Goal: Task Accomplishment & Management: Complete application form

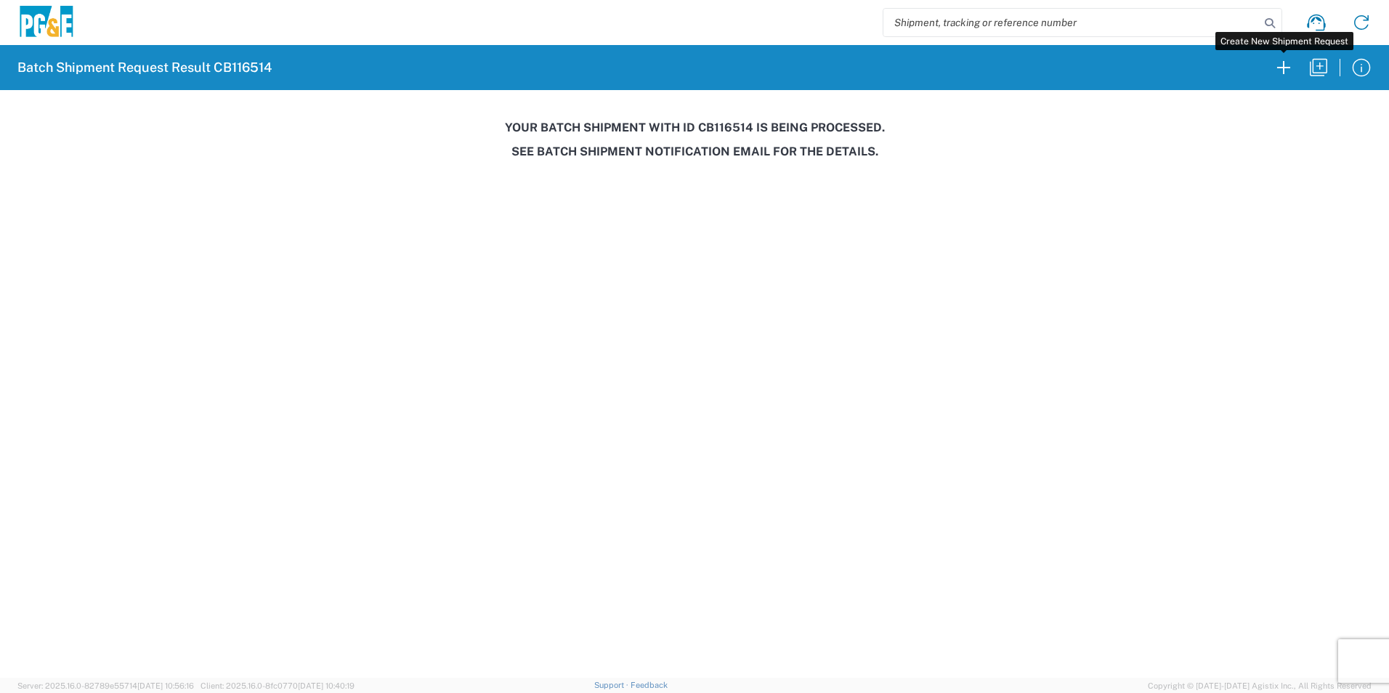
click at [1280, 73] on icon "button" at bounding box center [1283, 67] width 23 height 23
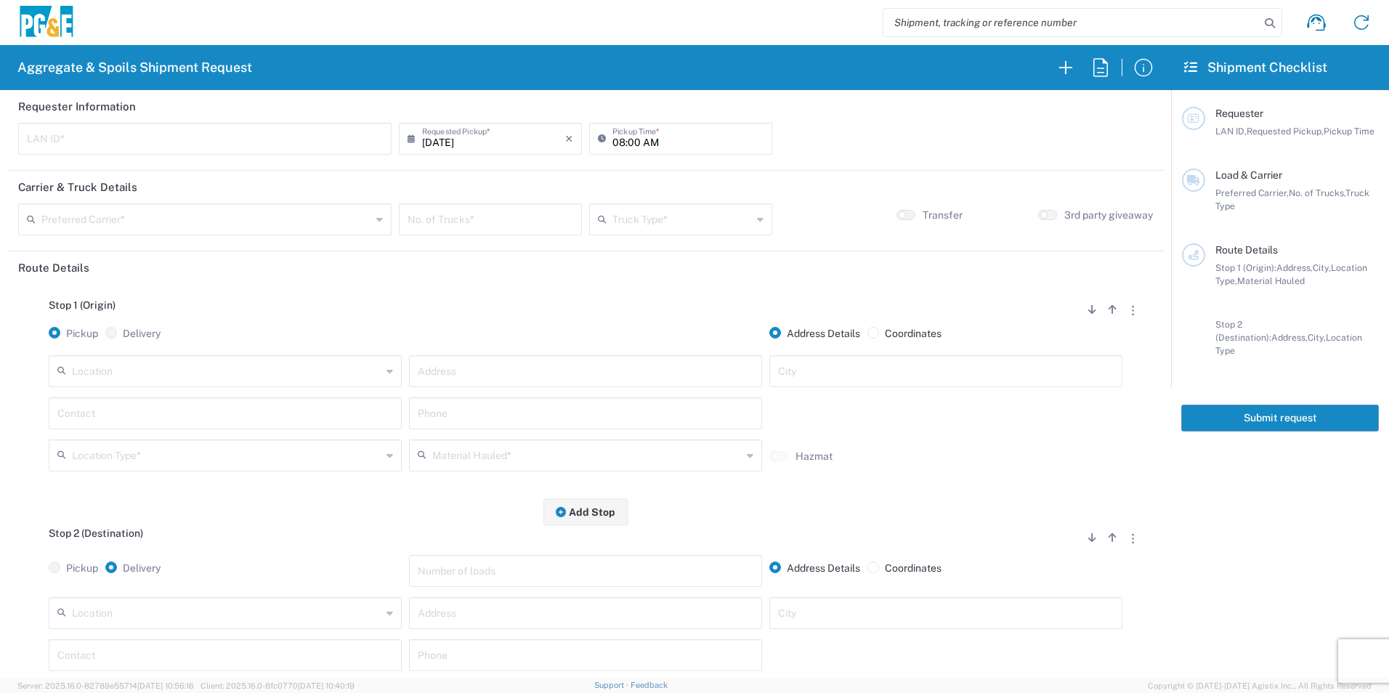
click at [125, 137] on input "text" at bounding box center [205, 137] width 356 height 25
type input "SDSU"
click at [617, 139] on input "08:00 AM" at bounding box center [687, 137] width 151 height 25
type input "07:00 AM"
click at [343, 211] on input "text" at bounding box center [206, 218] width 330 height 25
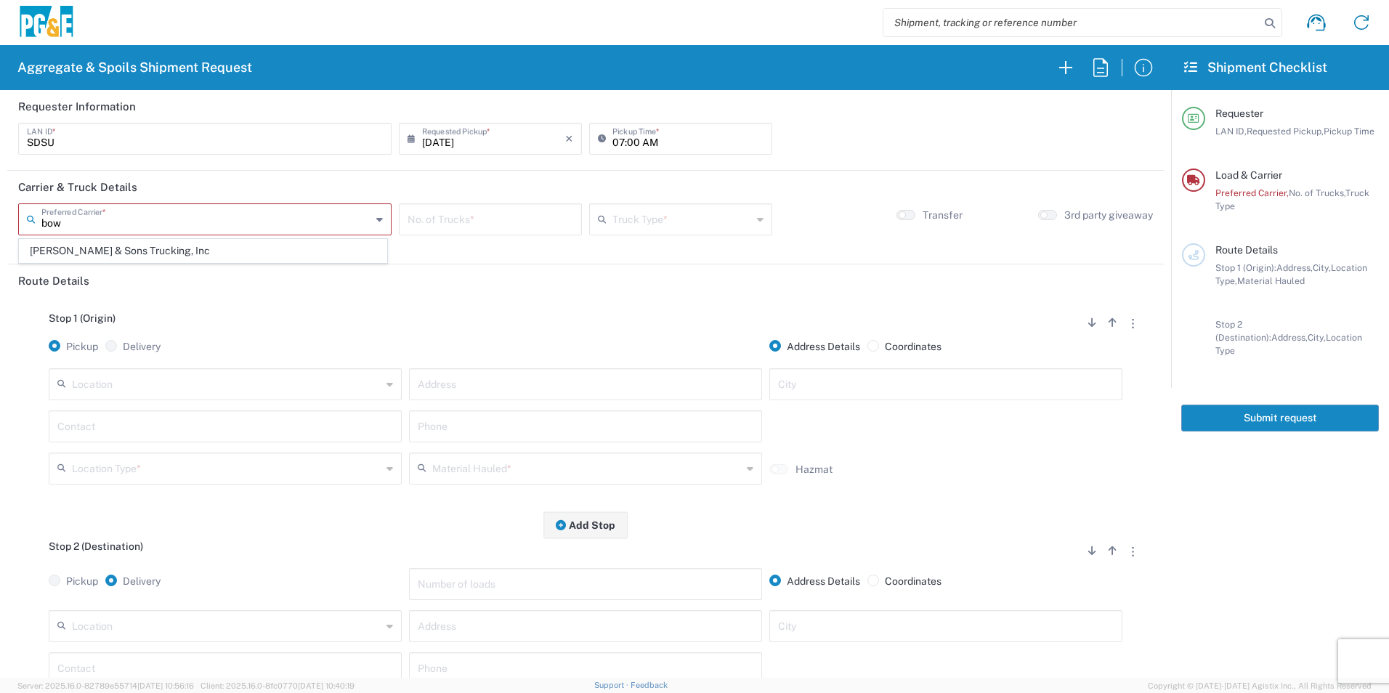
click at [163, 252] on span "[PERSON_NAME] & Sons Trucking, Inc" at bounding box center [203, 251] width 367 height 23
type input "[PERSON_NAME] & Sons Trucking, Inc"
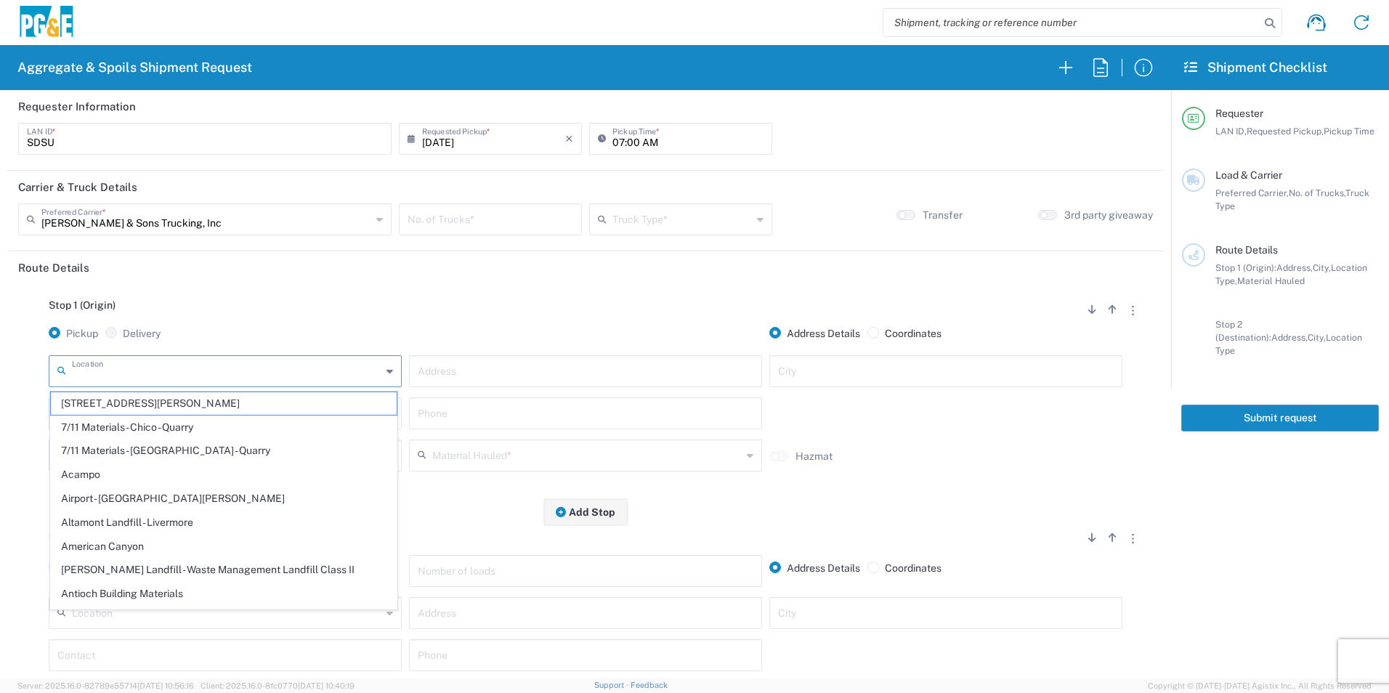
click at [145, 369] on input "text" at bounding box center [226, 369] width 309 height 25
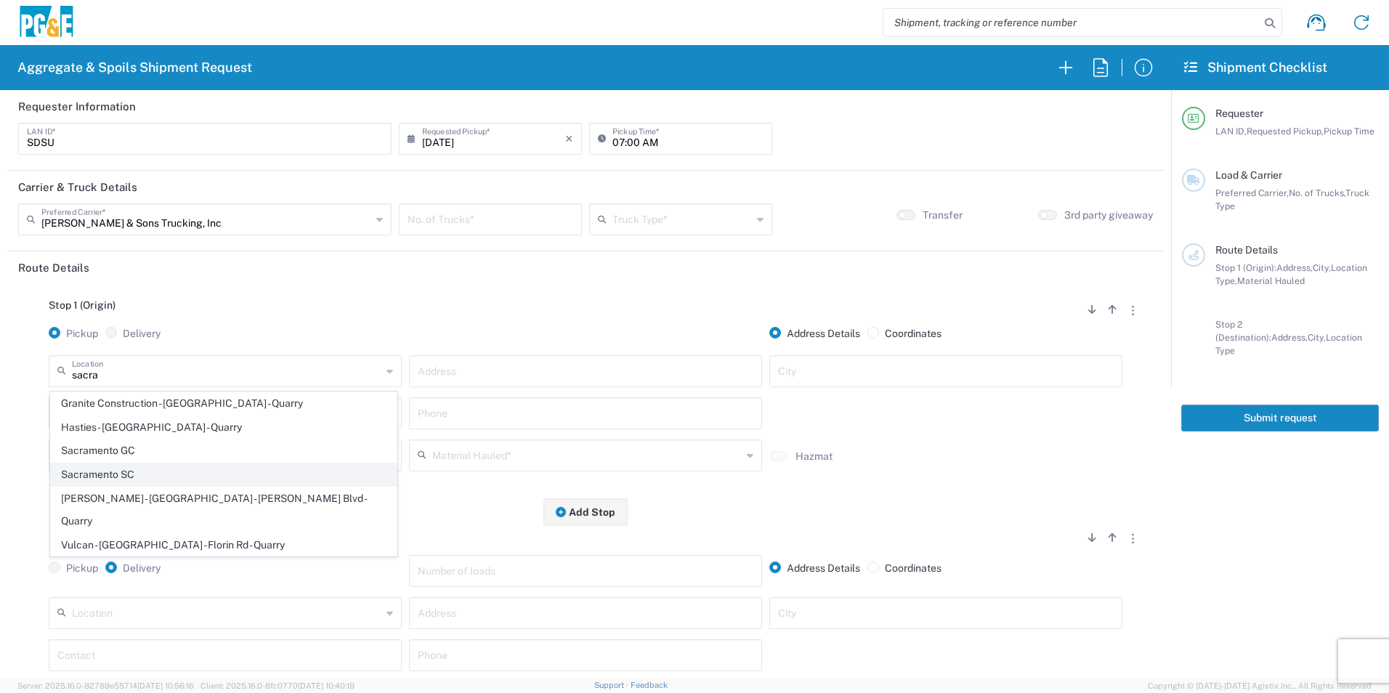
click at [134, 468] on span "Sacramento SC" at bounding box center [224, 474] width 346 height 23
type input "Sacramento SC"
type input "[STREET_ADDRESS][PERSON_NAME]"
type input "[GEOGRAPHIC_DATA]"
type input "Business No Loading Dock"
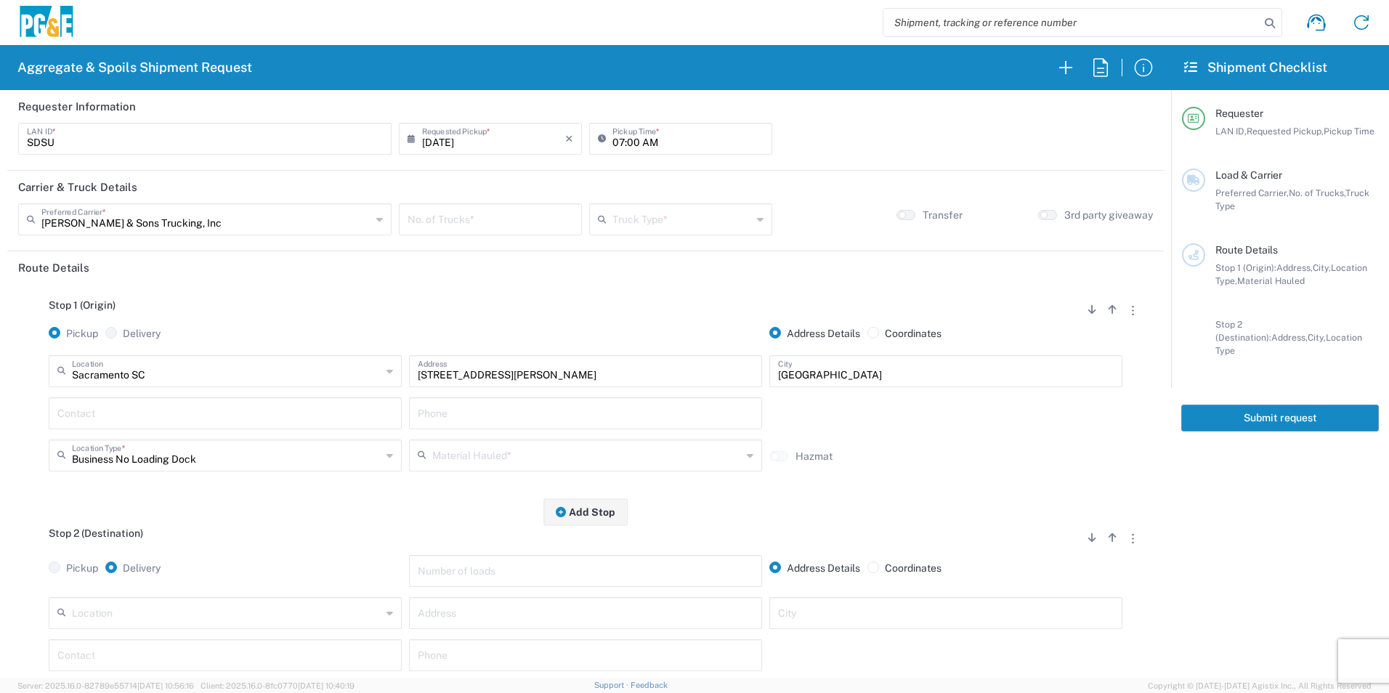
click at [147, 410] on input "text" at bounding box center [225, 411] width 336 height 25
click at [186, 447] on p "[PERSON_NAME], [PHONE_NUMBER]" at bounding box center [225, 448] width 334 height 18
type input "[PERSON_NAME]"
type input "[PHONE_NUMBER]"
click at [530, 462] on input "text" at bounding box center [586, 454] width 309 height 25
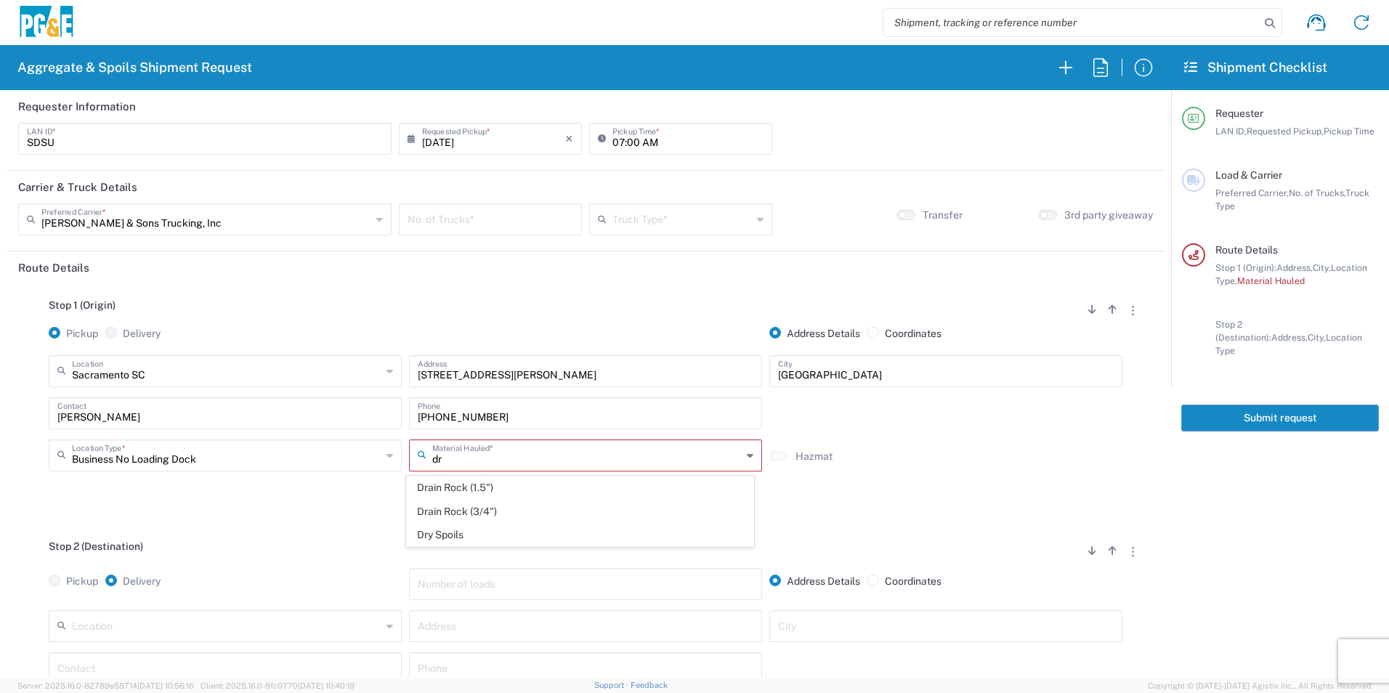
click at [459, 537] on span "Dry Spoils" at bounding box center [580, 535] width 346 height 23
type input "Dry Spoils"
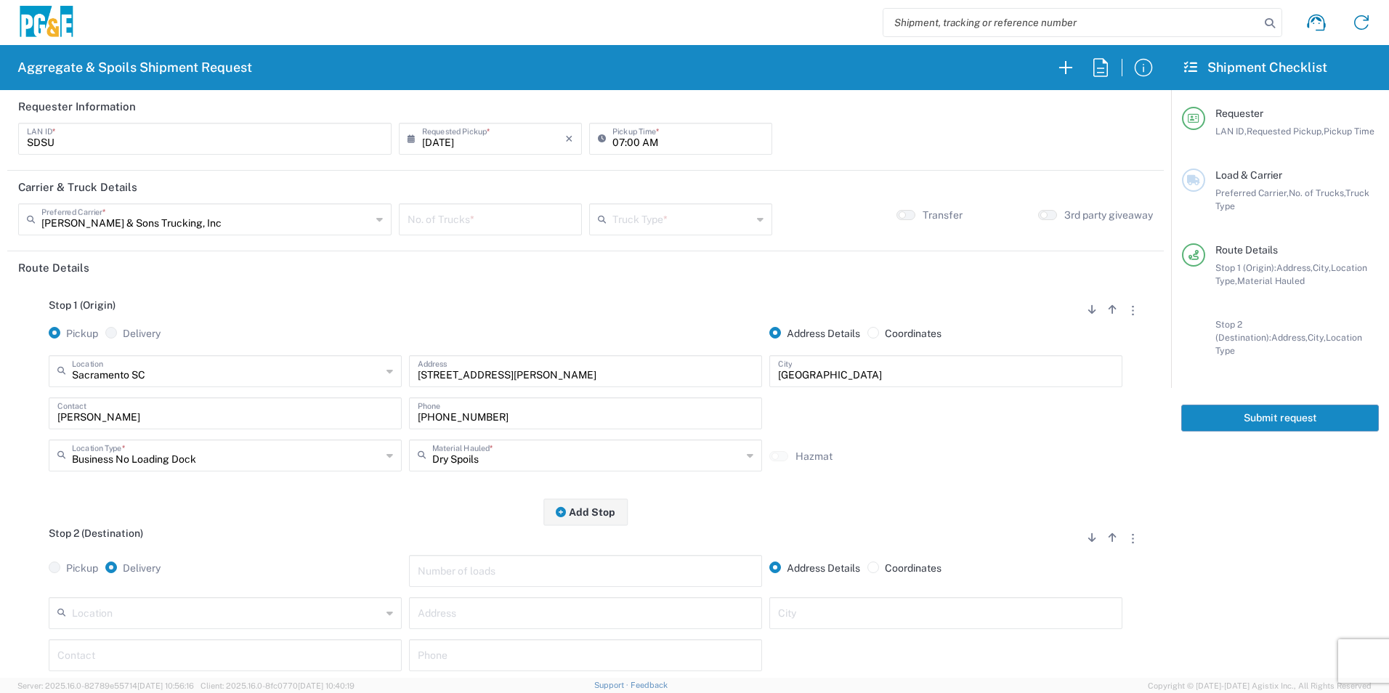
click at [246, 611] on input "text" at bounding box center [226, 611] width 309 height 25
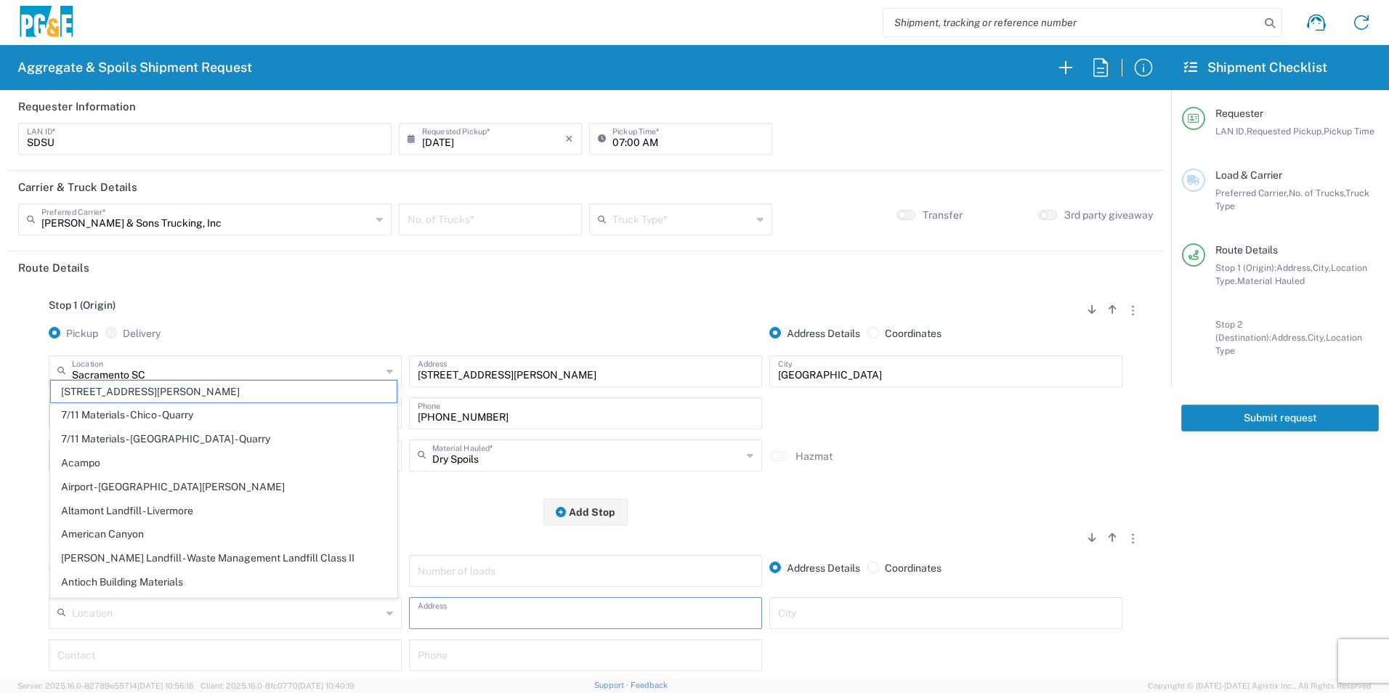
click at [588, 613] on input "text" at bounding box center [586, 611] width 336 height 25
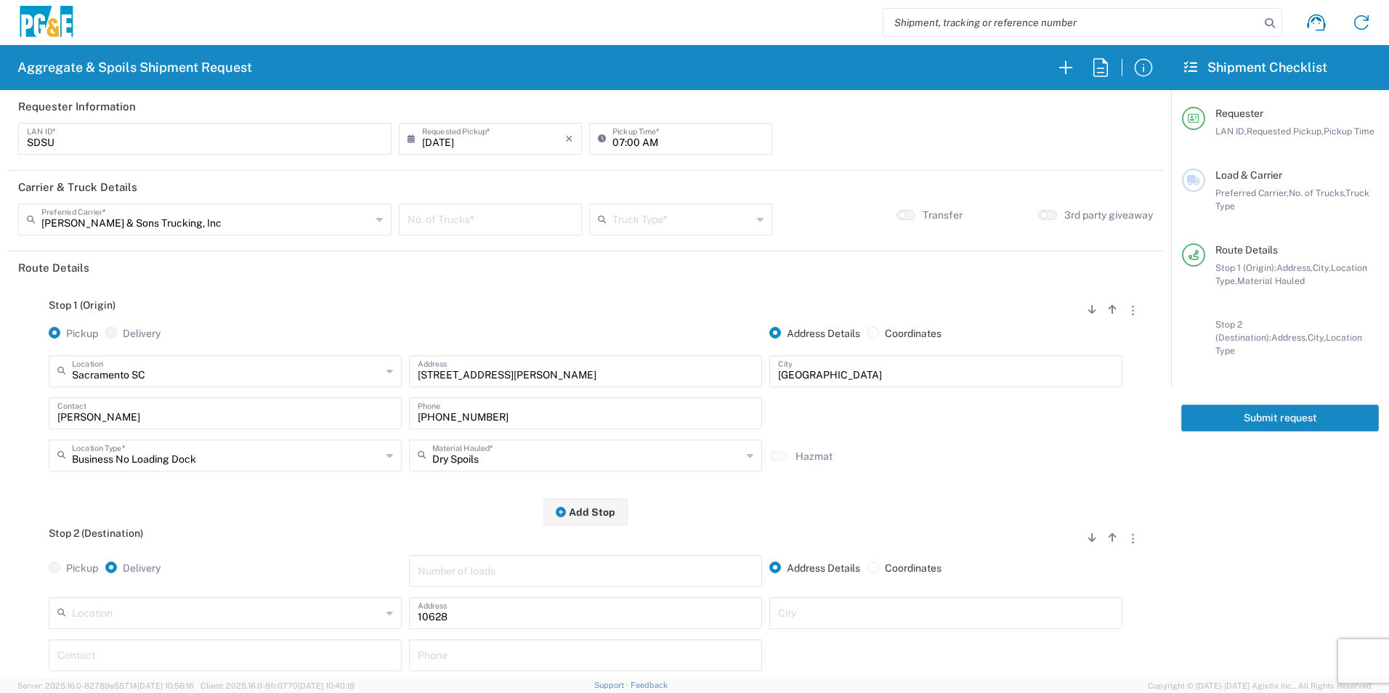
click at [601, 618] on input "10628" at bounding box center [586, 611] width 336 height 25
type input "[STREET_ADDRESS]"
type input "[GEOGRAPHIC_DATA]"
click at [179, 657] on input "text" at bounding box center [225, 653] width 336 height 25
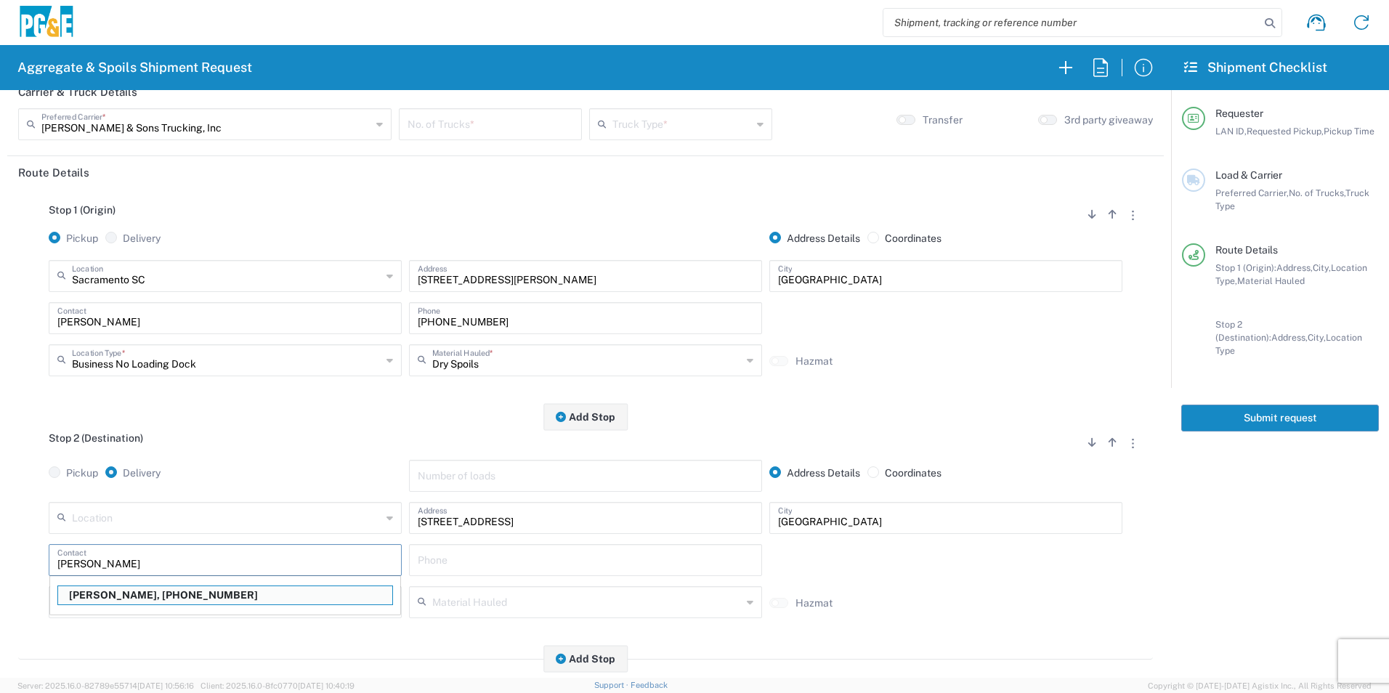
scroll to position [169, 0]
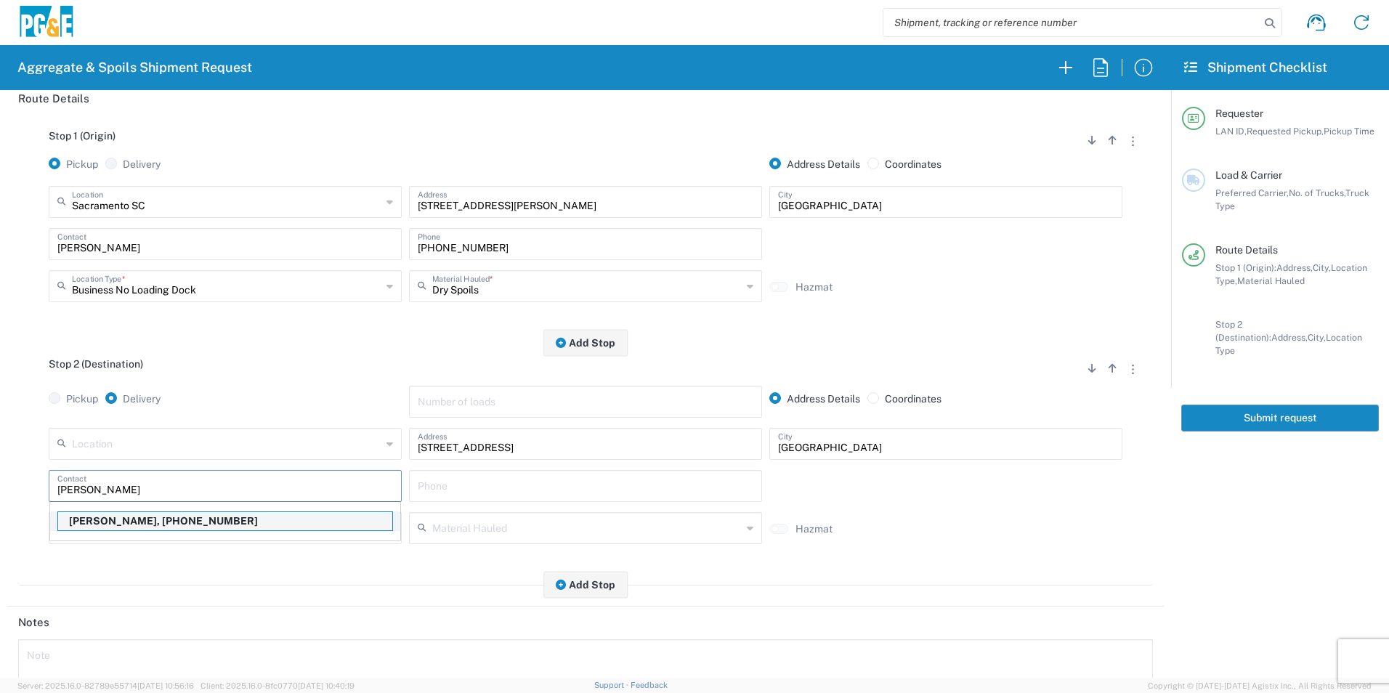
click at [153, 519] on p "[PERSON_NAME], [PHONE_NUMBER]" at bounding box center [225, 521] width 334 height 18
type input "[PERSON_NAME]"
type input "[PHONE_NUMBER]"
click at [267, 525] on input "text" at bounding box center [226, 526] width 309 height 25
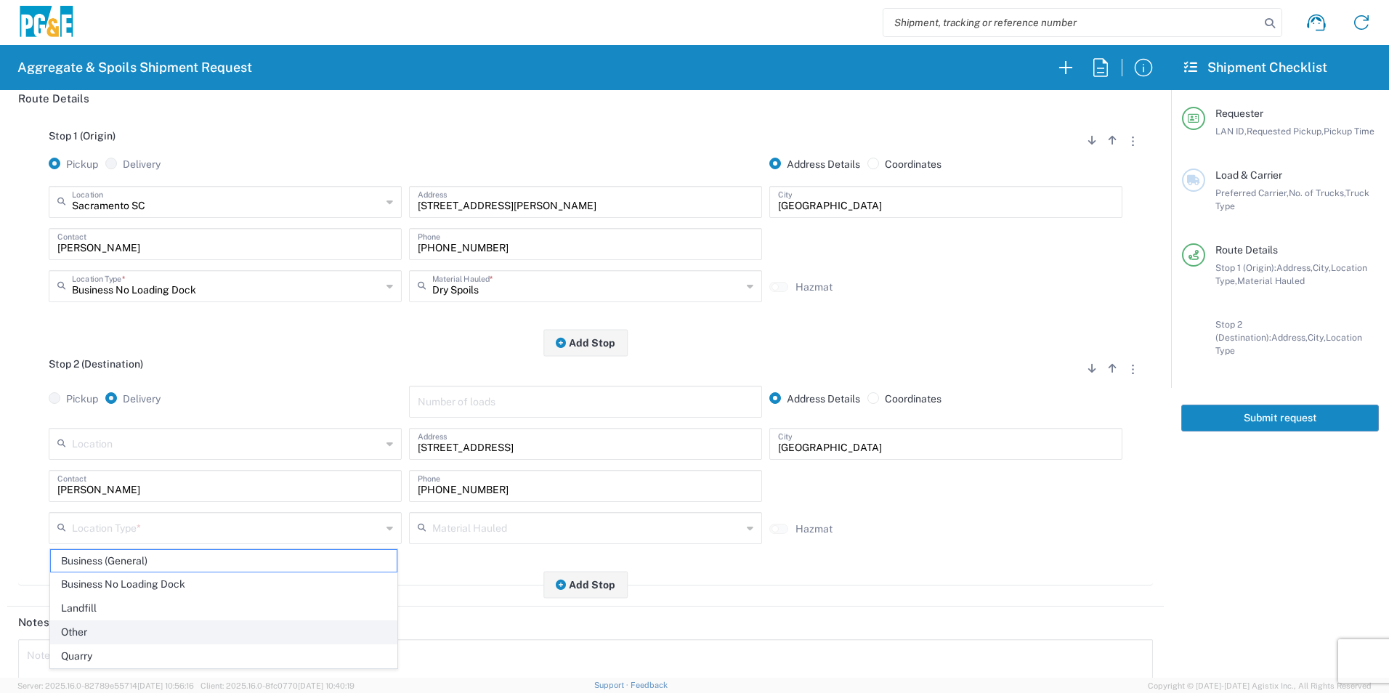
click at [115, 639] on span "Other" at bounding box center [224, 632] width 346 height 23
type input "Other"
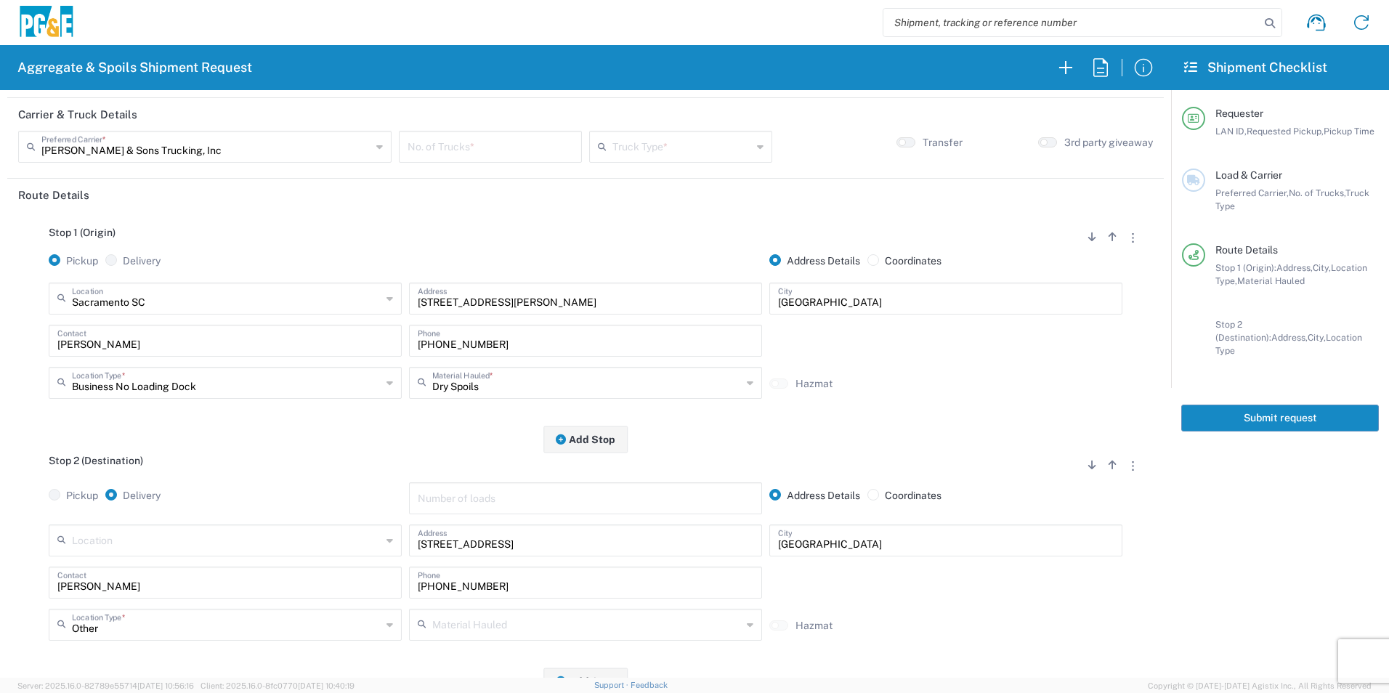
scroll to position [0, 0]
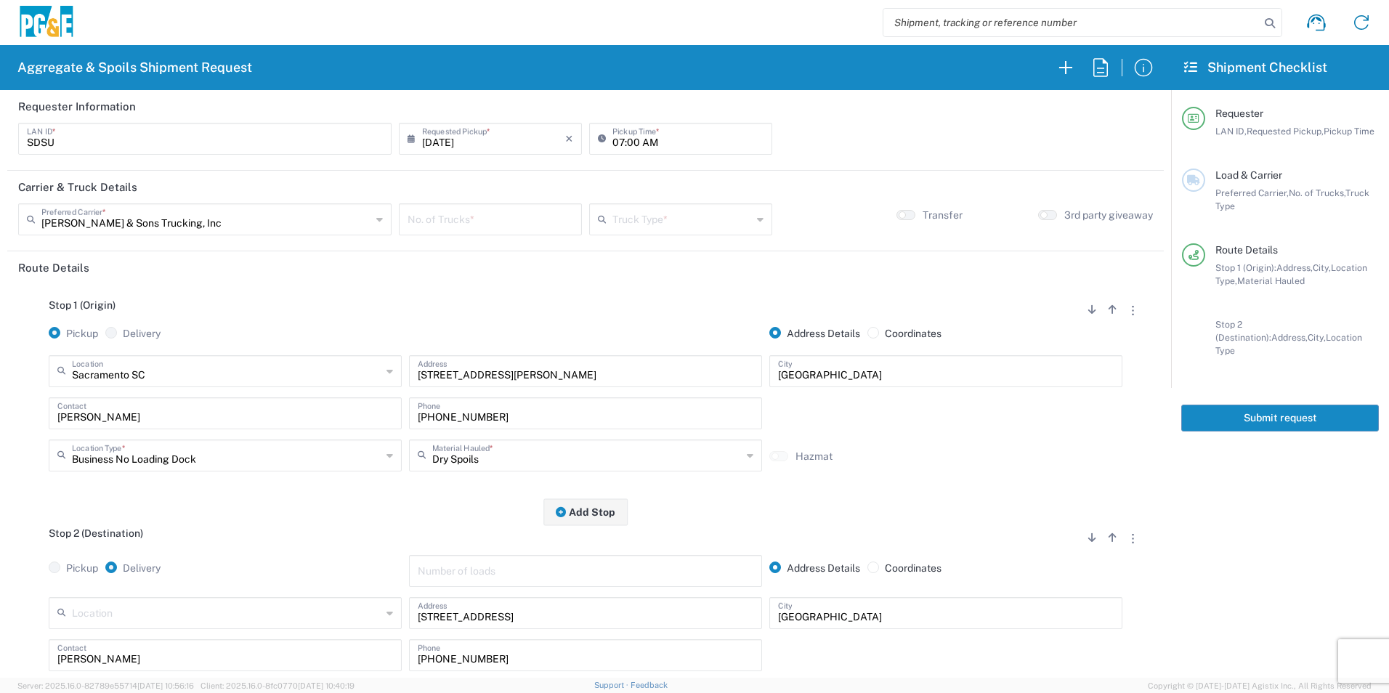
click at [484, 224] on input "number" at bounding box center [490, 218] width 166 height 25
type input "7"
click at [711, 225] on input "text" at bounding box center [681, 218] width 139 height 25
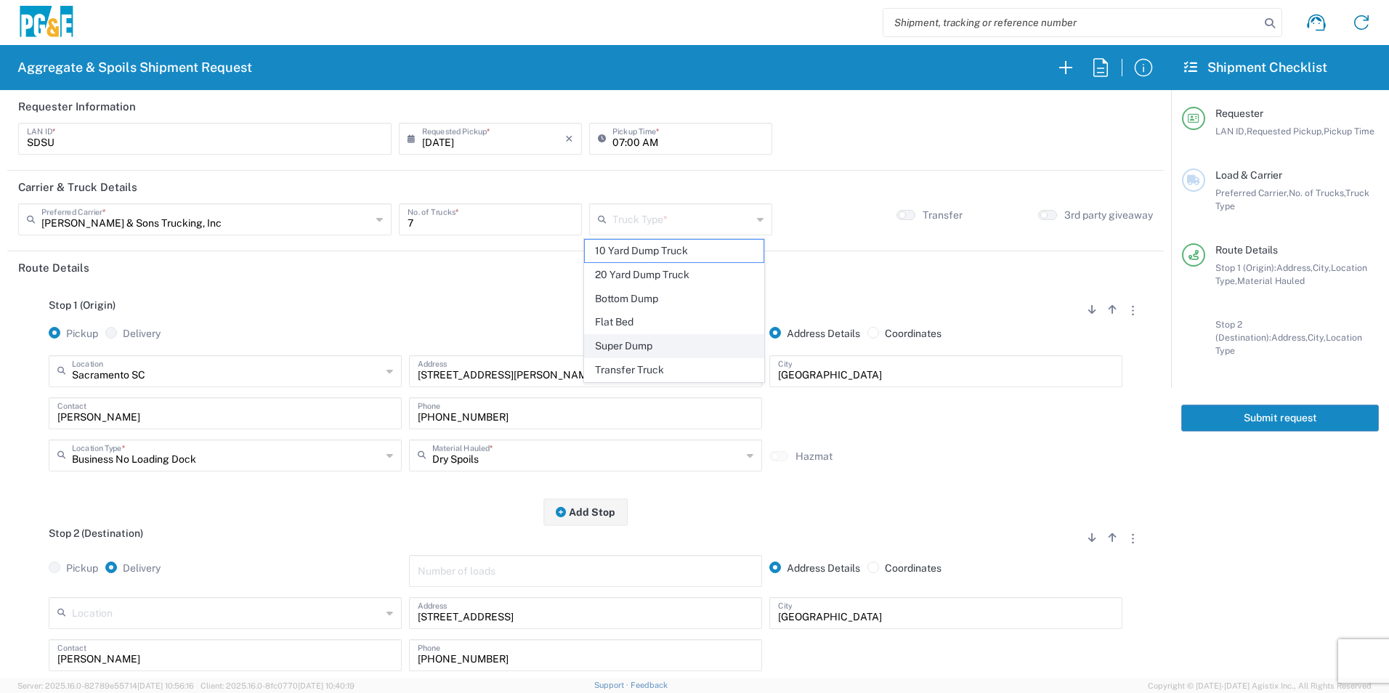
click at [638, 341] on span "Super Dump" at bounding box center [674, 346] width 178 height 23
type input "Super Dump"
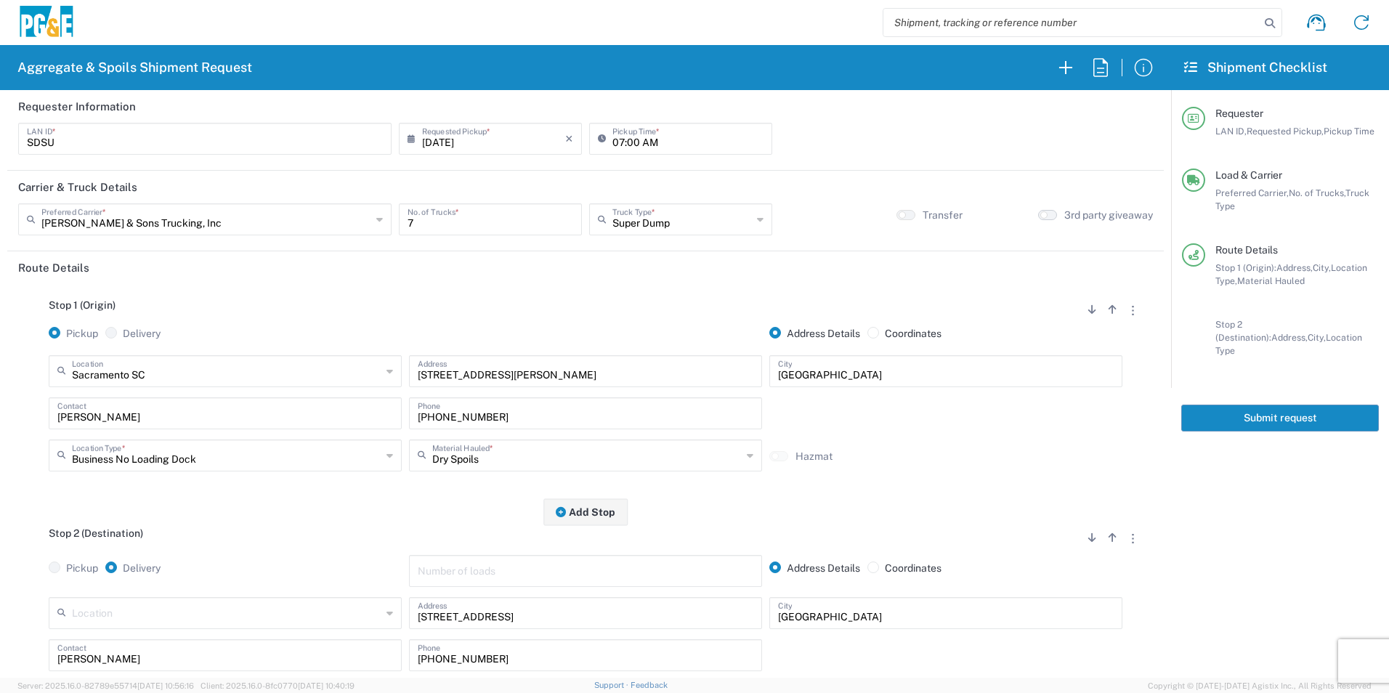
click at [1038, 215] on button "button" at bounding box center [1047, 215] width 19 height 10
click at [631, 140] on input "07:00 AM" at bounding box center [687, 137] width 151 height 25
click at [630, 141] on input "07:00 AM" at bounding box center [687, 137] width 151 height 25
type input "07:30 AM"
click at [1270, 405] on button "Submit request" at bounding box center [1280, 418] width 198 height 27
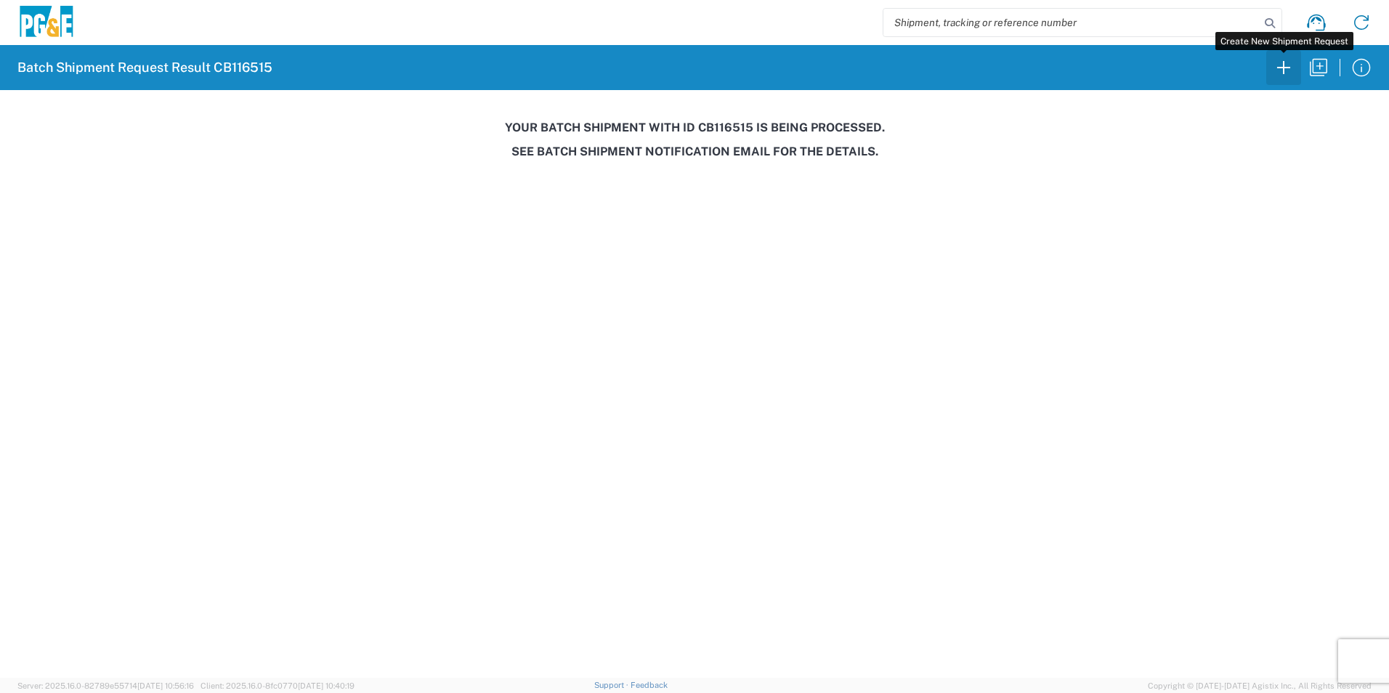
click at [1283, 75] on icon "button" at bounding box center [1283, 67] width 23 height 23
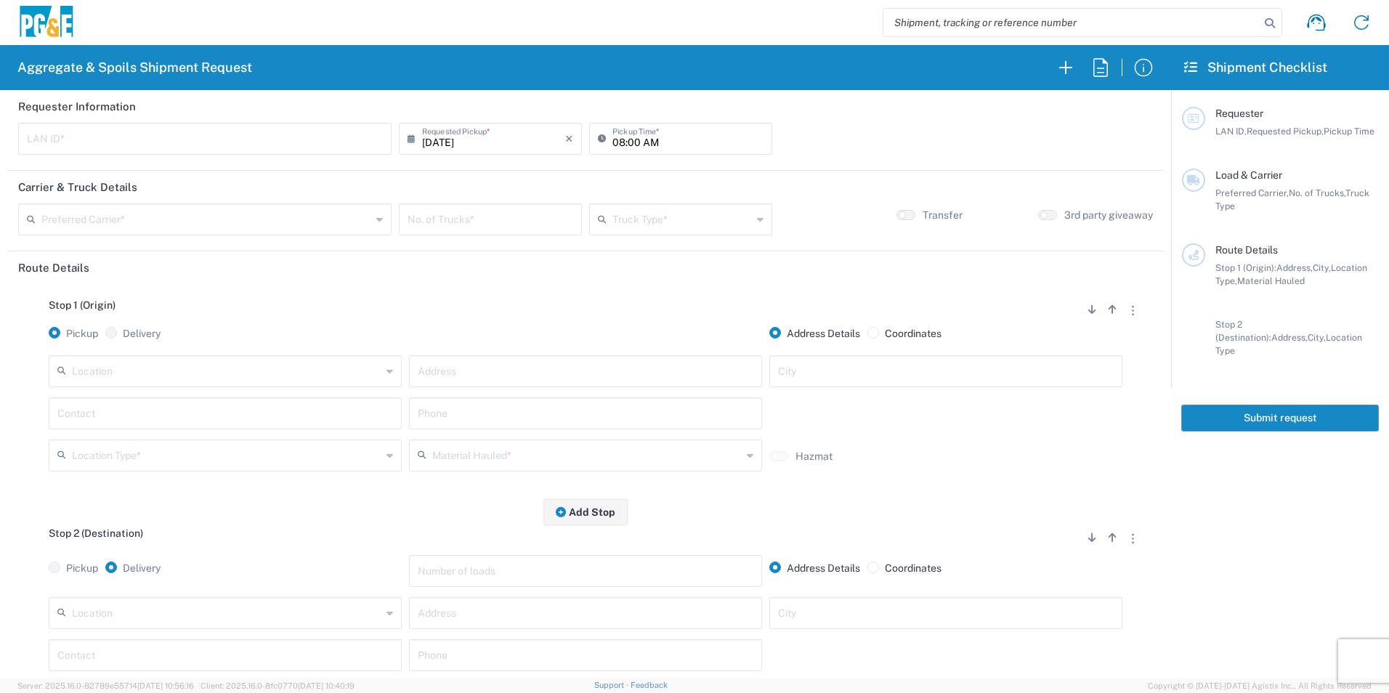
click at [293, 141] on input "text" at bounding box center [205, 137] width 356 height 25
type input "T3MP"
click at [275, 105] on header "Requester Information" at bounding box center [585, 106] width 1156 height 33
click at [614, 137] on input "08:00 AM" at bounding box center [687, 137] width 151 height 25
type input "05:00 AM"
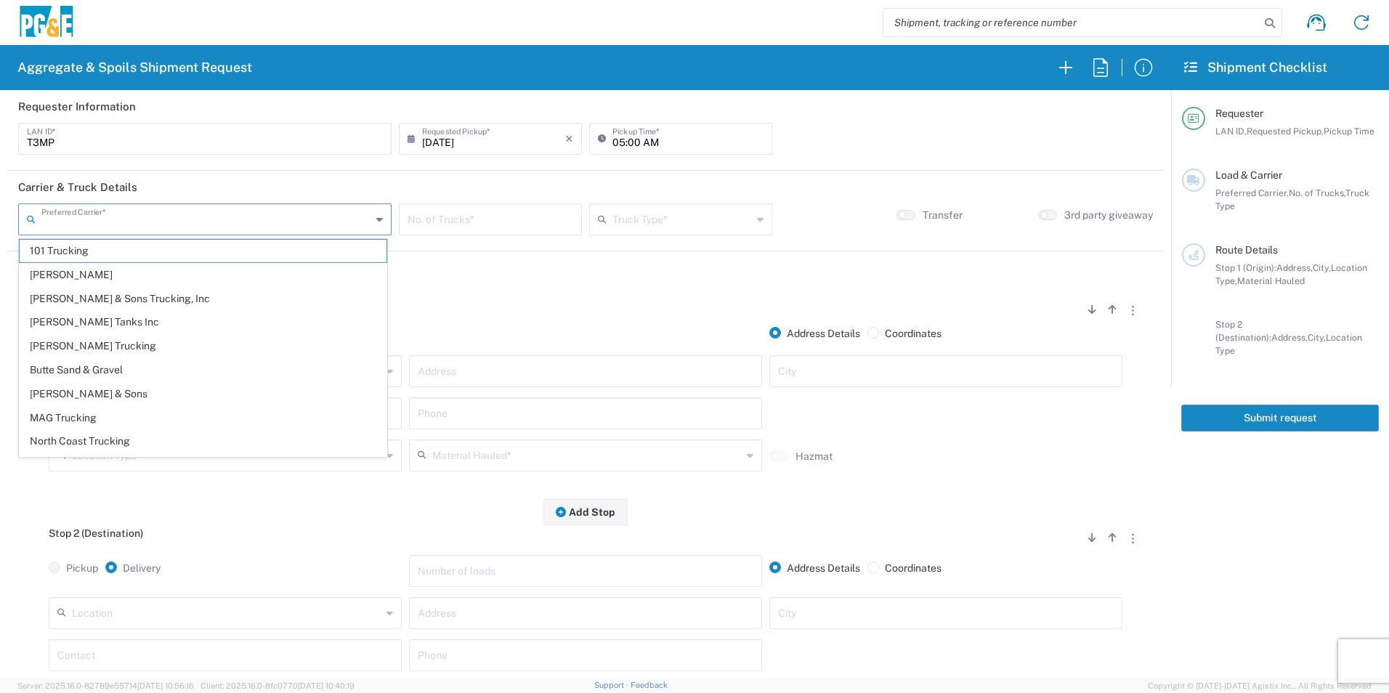
click at [309, 218] on input "text" at bounding box center [206, 218] width 330 height 25
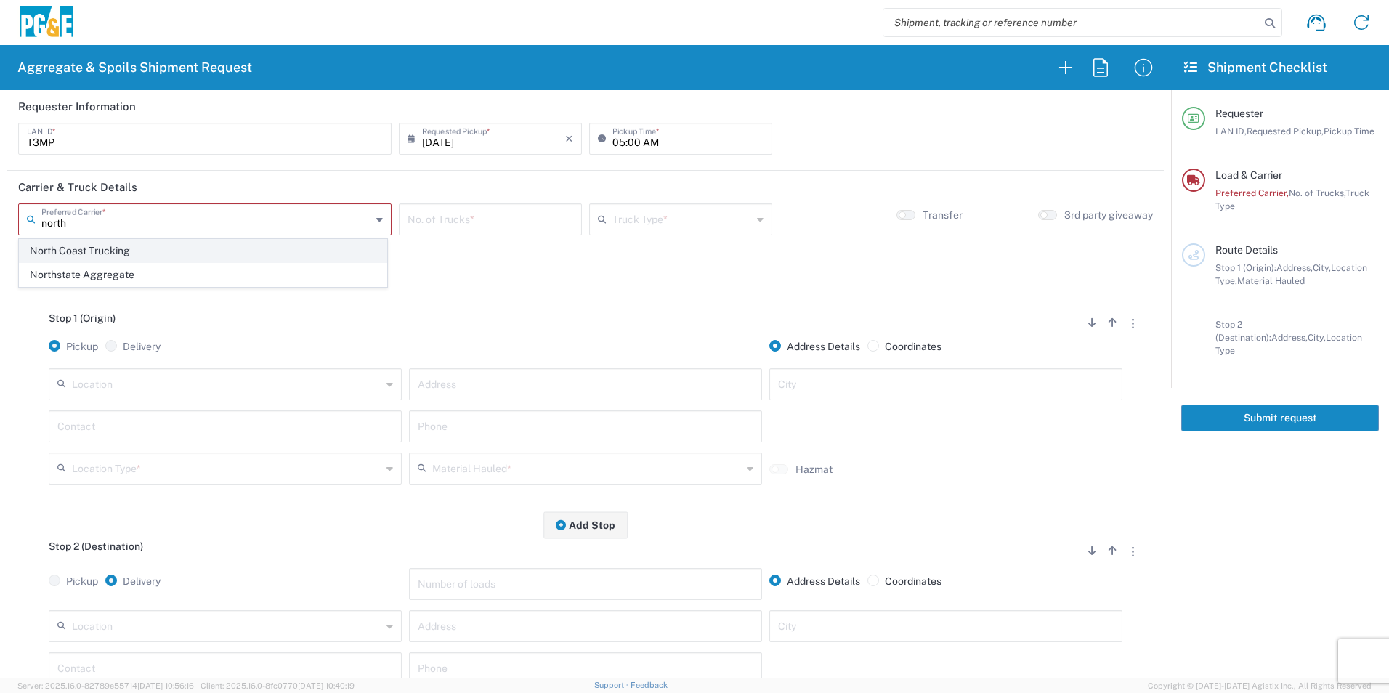
click at [136, 256] on span "North Coast Trucking" at bounding box center [203, 251] width 367 height 23
type input "North Coast Trucking"
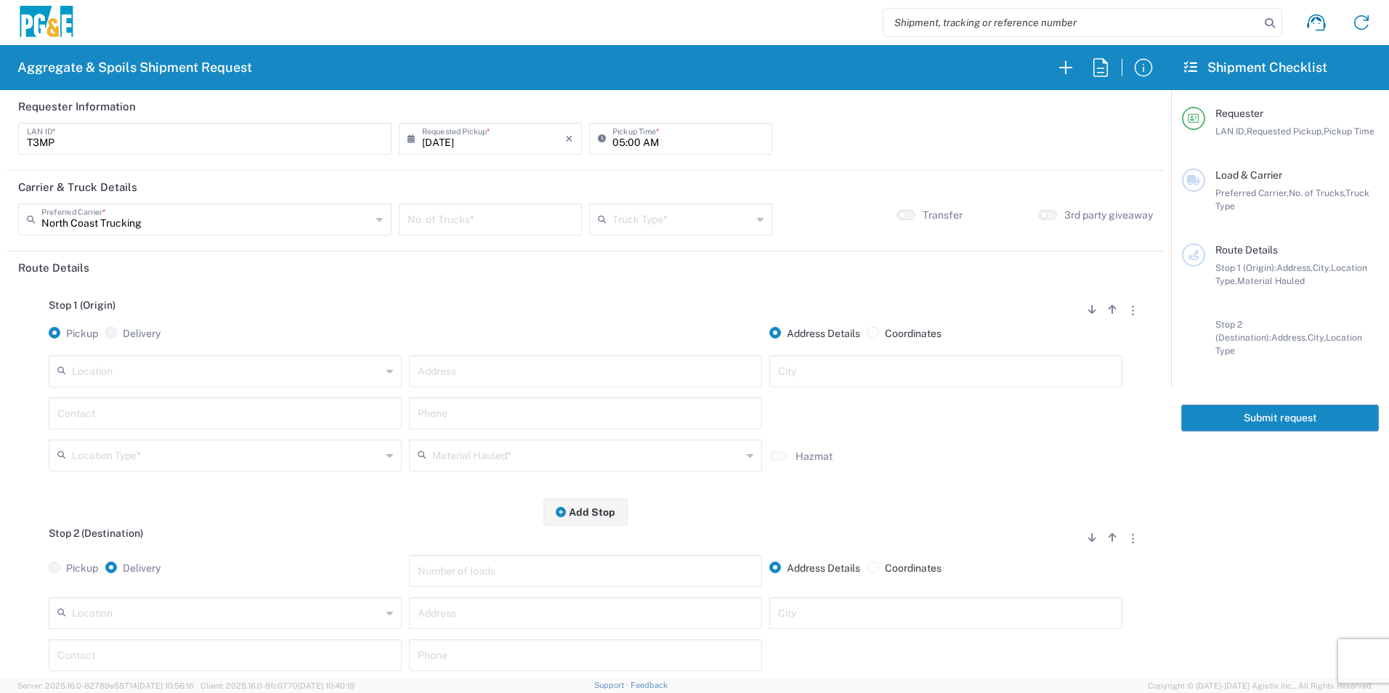
click at [480, 220] on input "number" at bounding box center [490, 218] width 166 height 25
click at [481, 218] on input "number" at bounding box center [490, 218] width 166 height 25
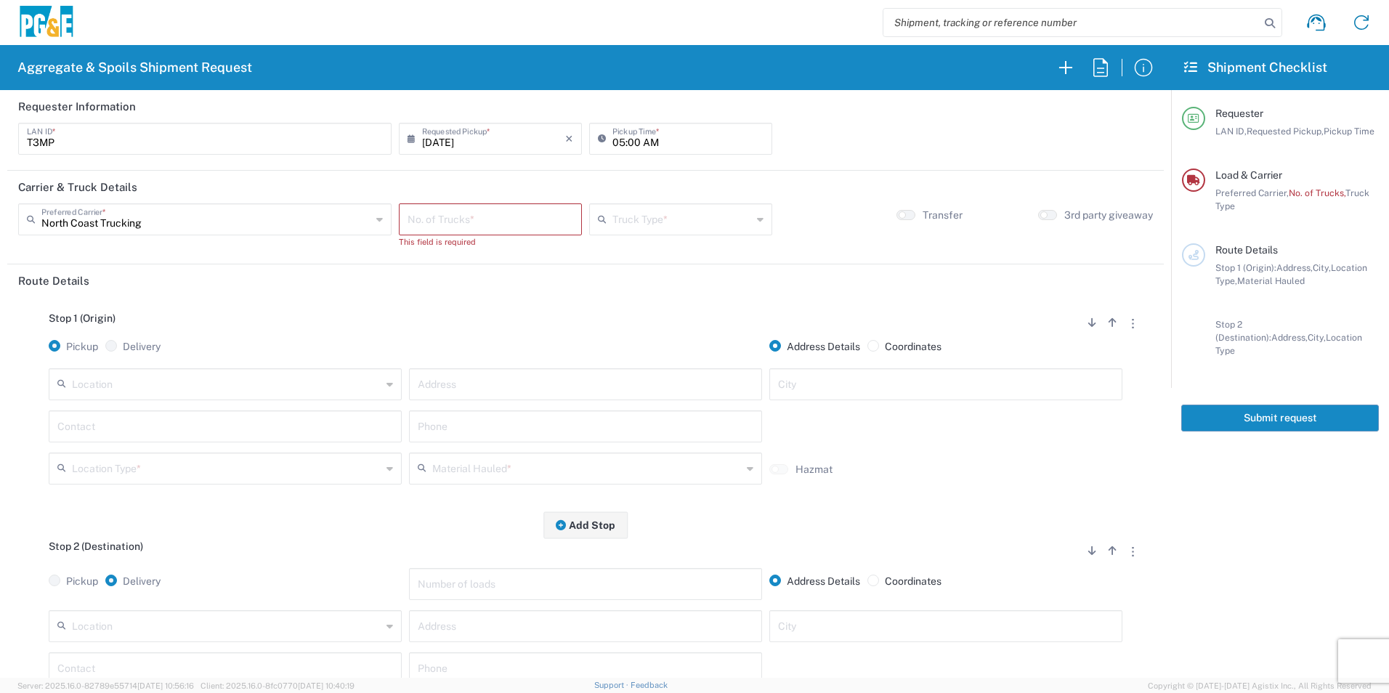
click at [551, 203] on agx-form-section "Carrier & Truck Details North Coast Trucking Preferred Carrier * North Coast Tr…" at bounding box center [585, 218] width 1156 height 94
click at [546, 221] on input "number" at bounding box center [490, 218] width 166 height 25
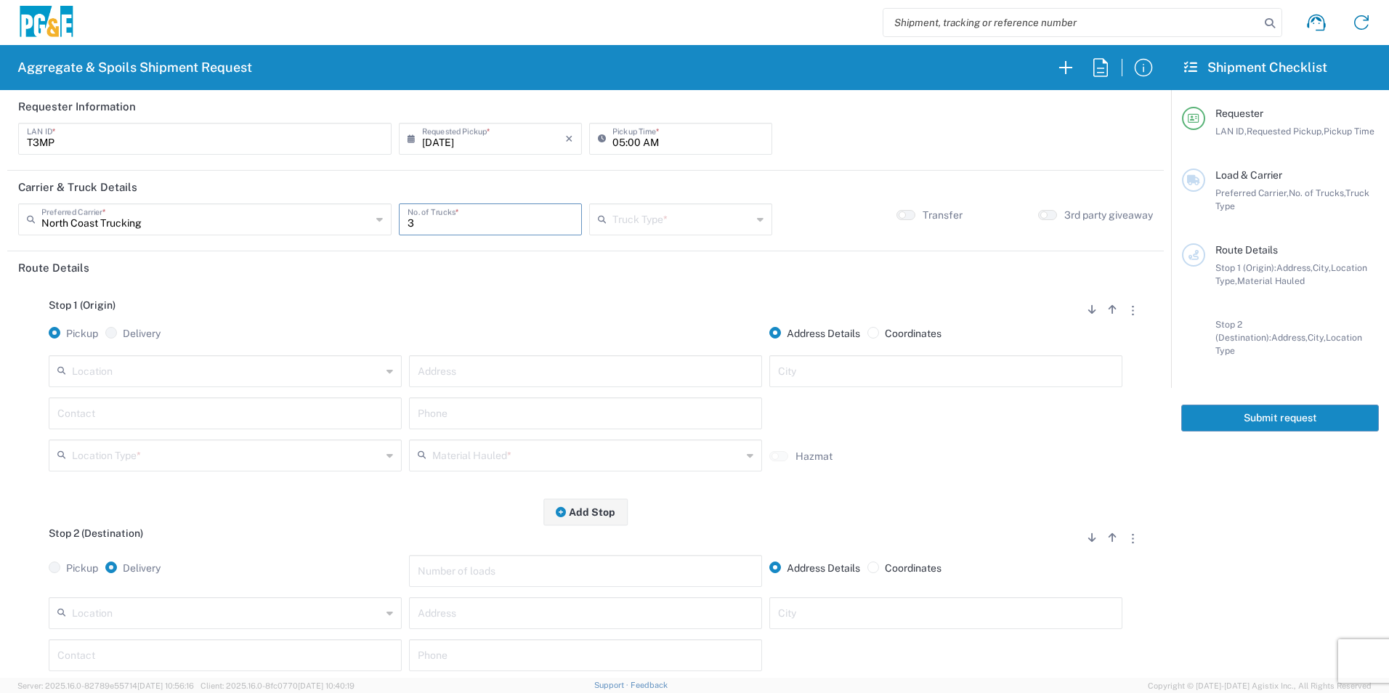
type input "3"
click at [638, 218] on input "text" at bounding box center [681, 218] width 139 height 25
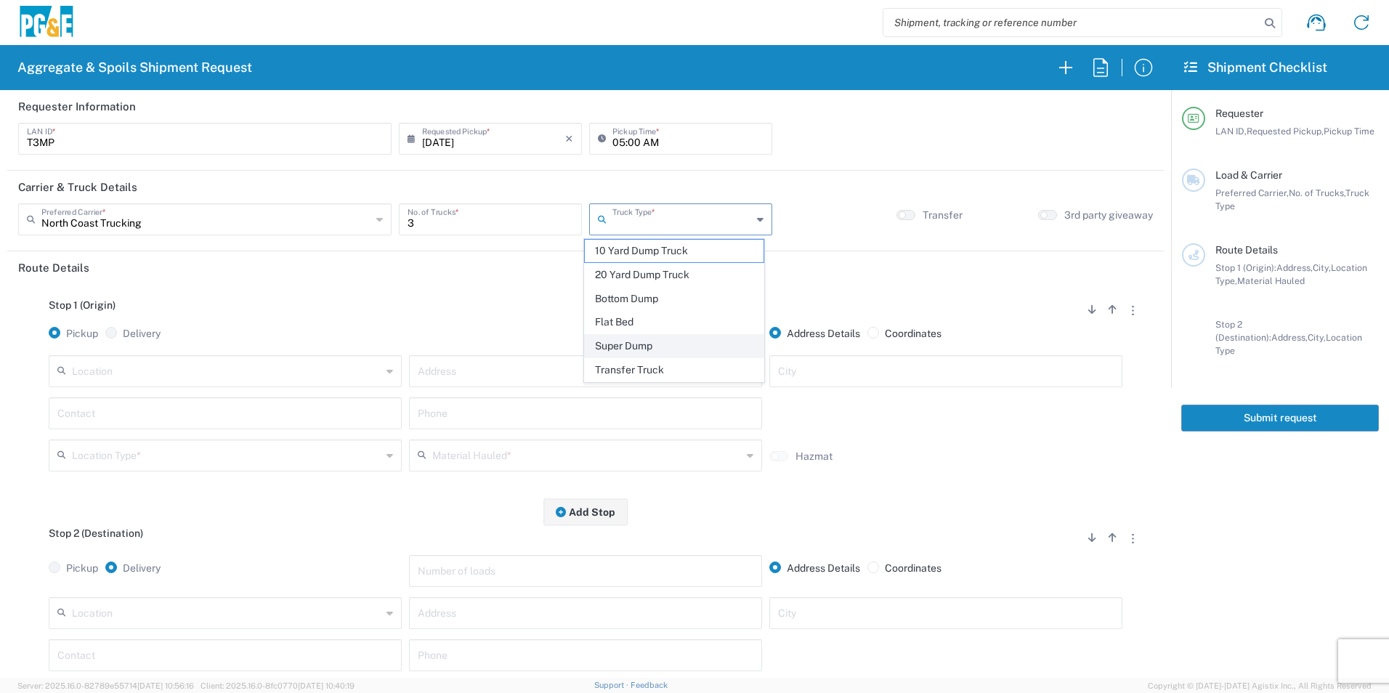
click at [620, 341] on span "Super Dump" at bounding box center [674, 346] width 178 height 23
type input "Super Dump"
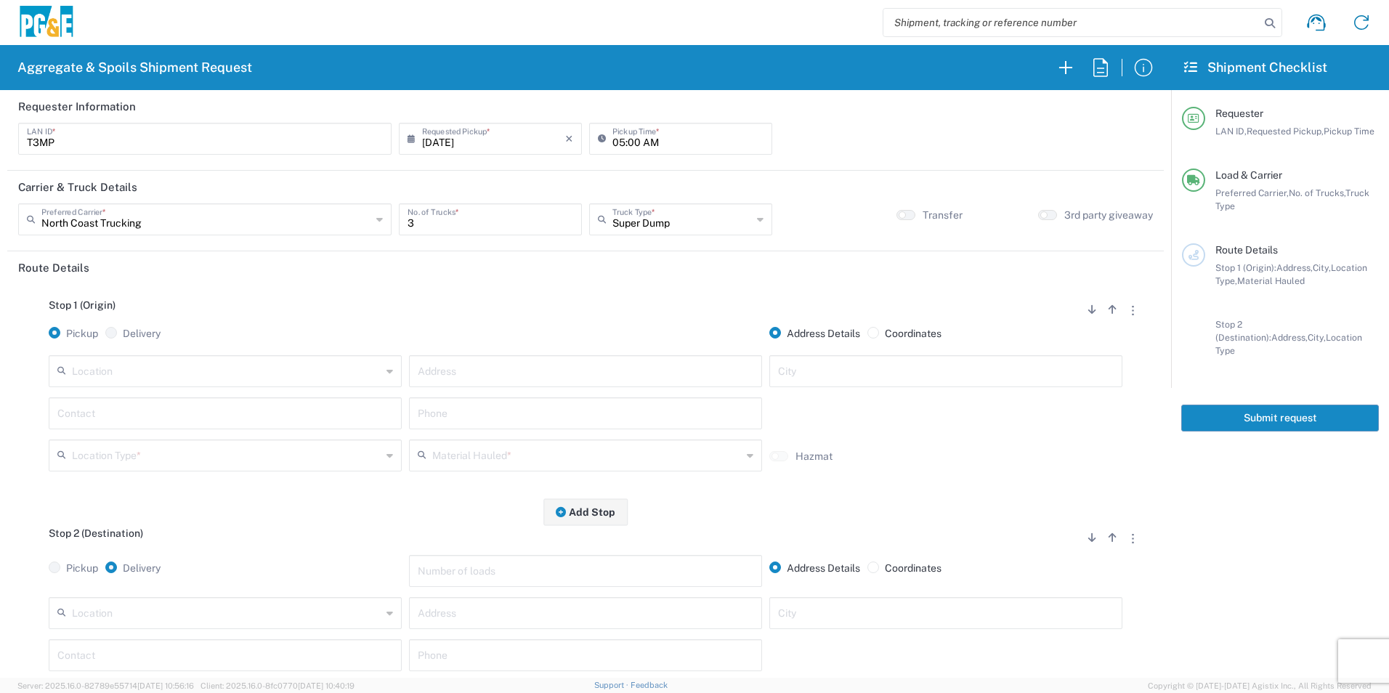
click at [277, 377] on input "text" at bounding box center [226, 369] width 309 height 25
click at [184, 407] on span "Fruitvale Sub - [GEOGRAPHIC_DATA]" at bounding box center [224, 403] width 346 height 23
type input "Fruitvale Sub - [GEOGRAPHIC_DATA]"
type input "[STREET_ADDRESS]"
type input "[GEOGRAPHIC_DATA]"
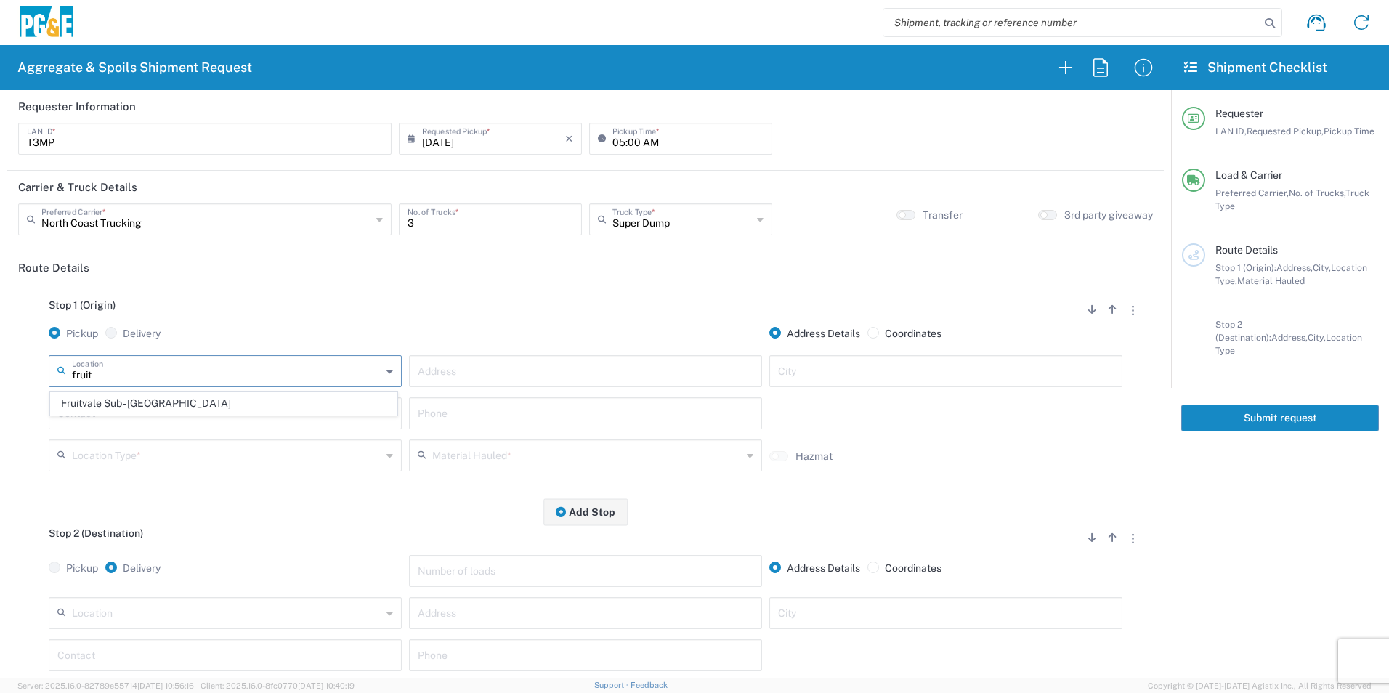
type input "Business No Loading Dock"
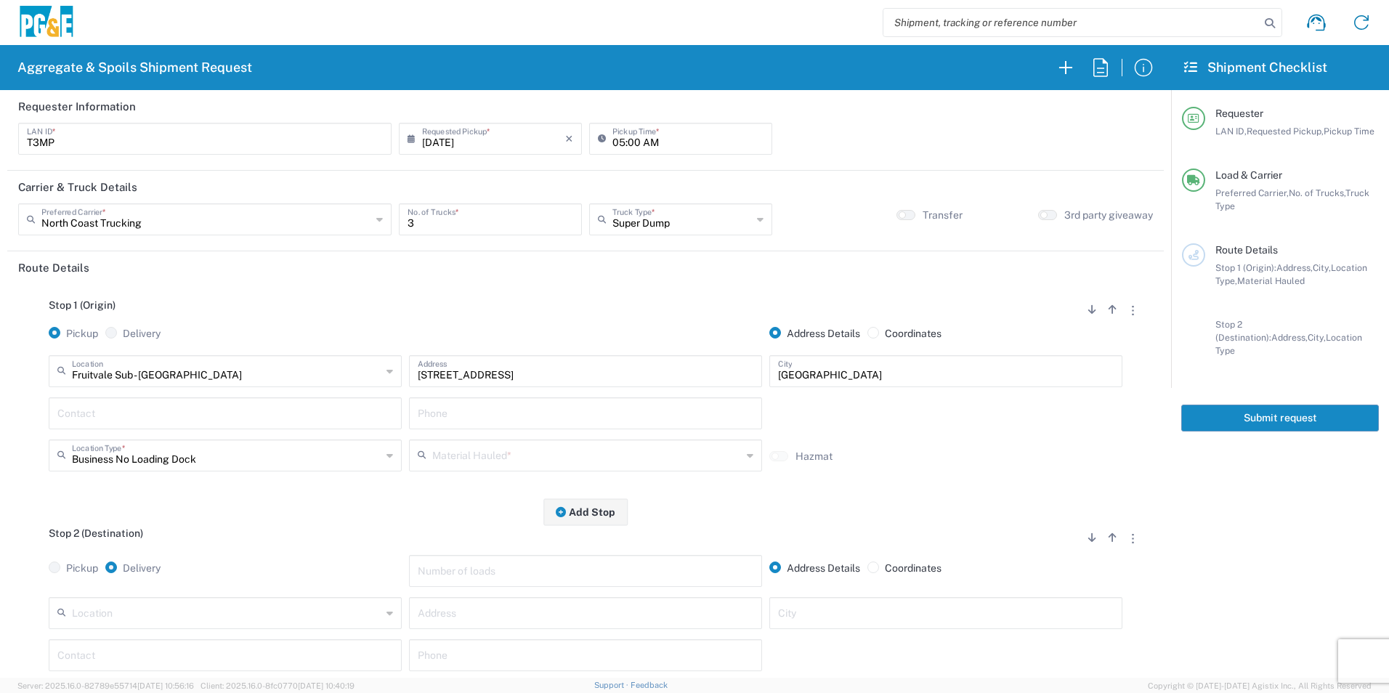
click at [139, 414] on input "text" at bounding box center [225, 411] width 336 height 25
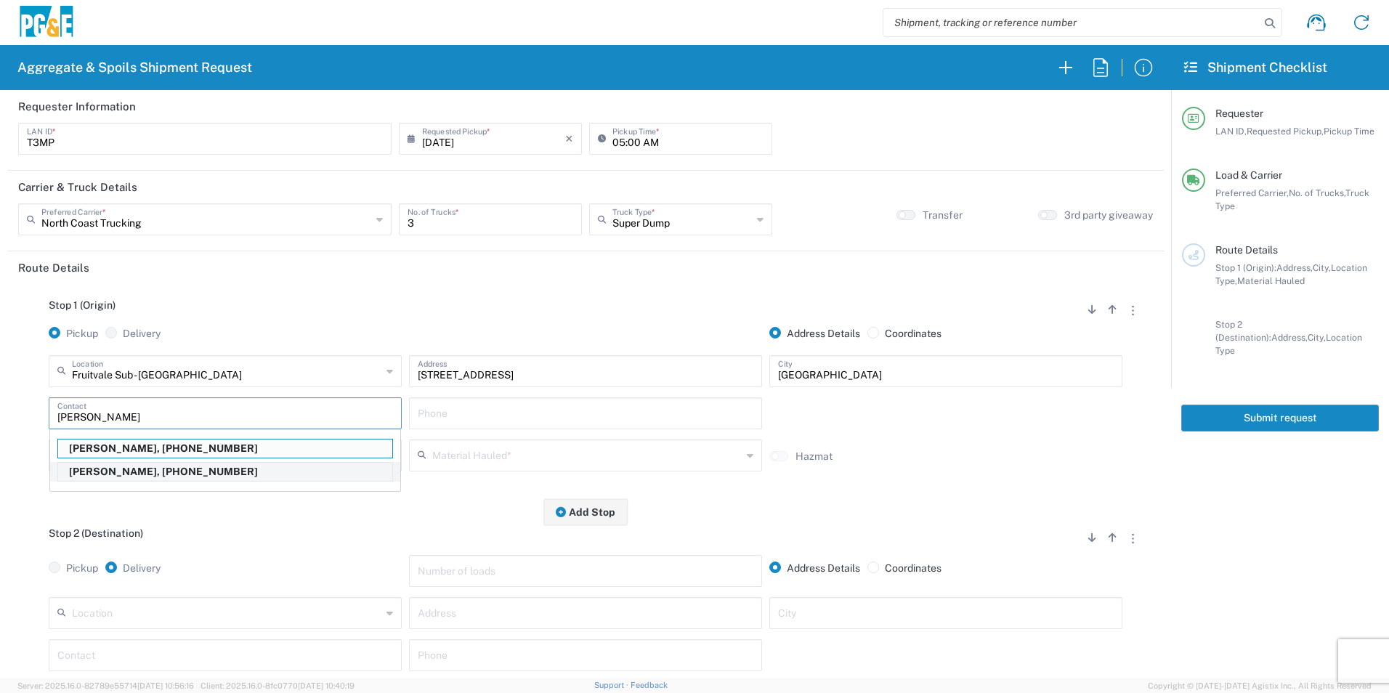
click at [137, 474] on p "[PERSON_NAME], [PHONE_NUMBER]" at bounding box center [225, 472] width 334 height 18
type input "[PERSON_NAME]"
type input "[PHONE_NUMBER]"
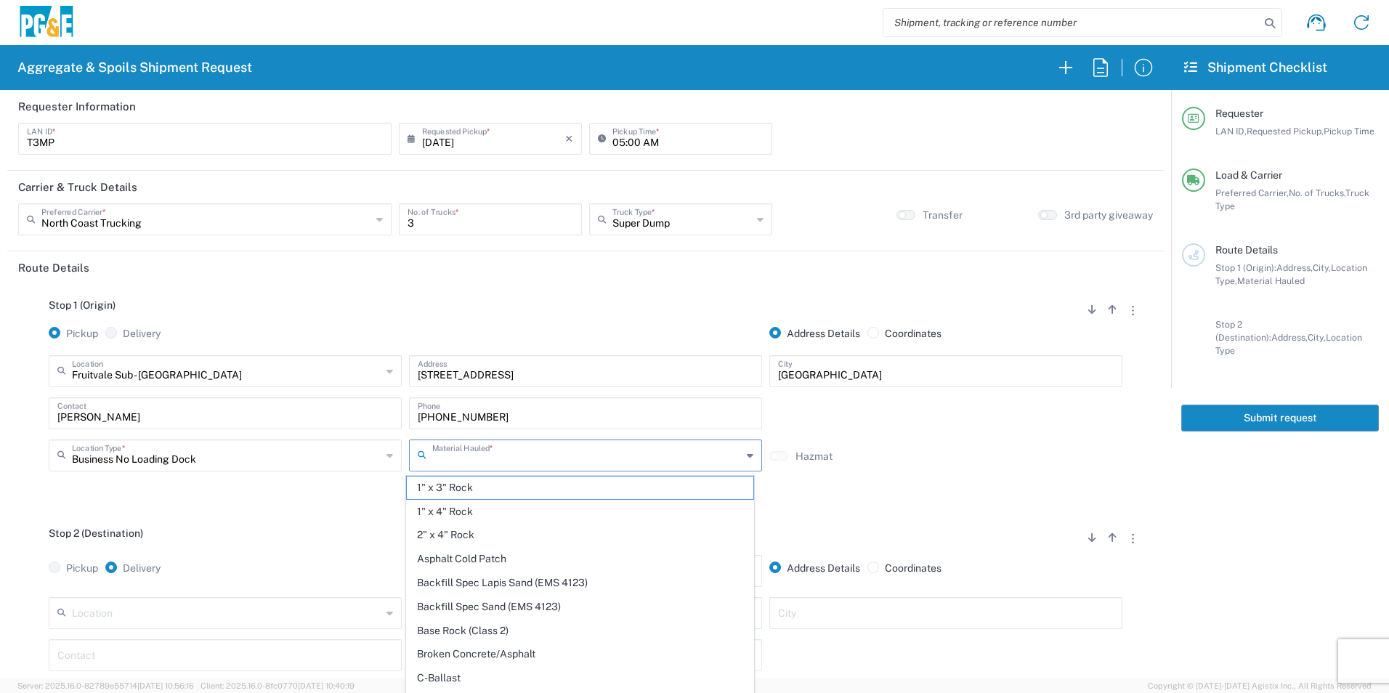
click at [521, 443] on input "text" at bounding box center [586, 454] width 309 height 25
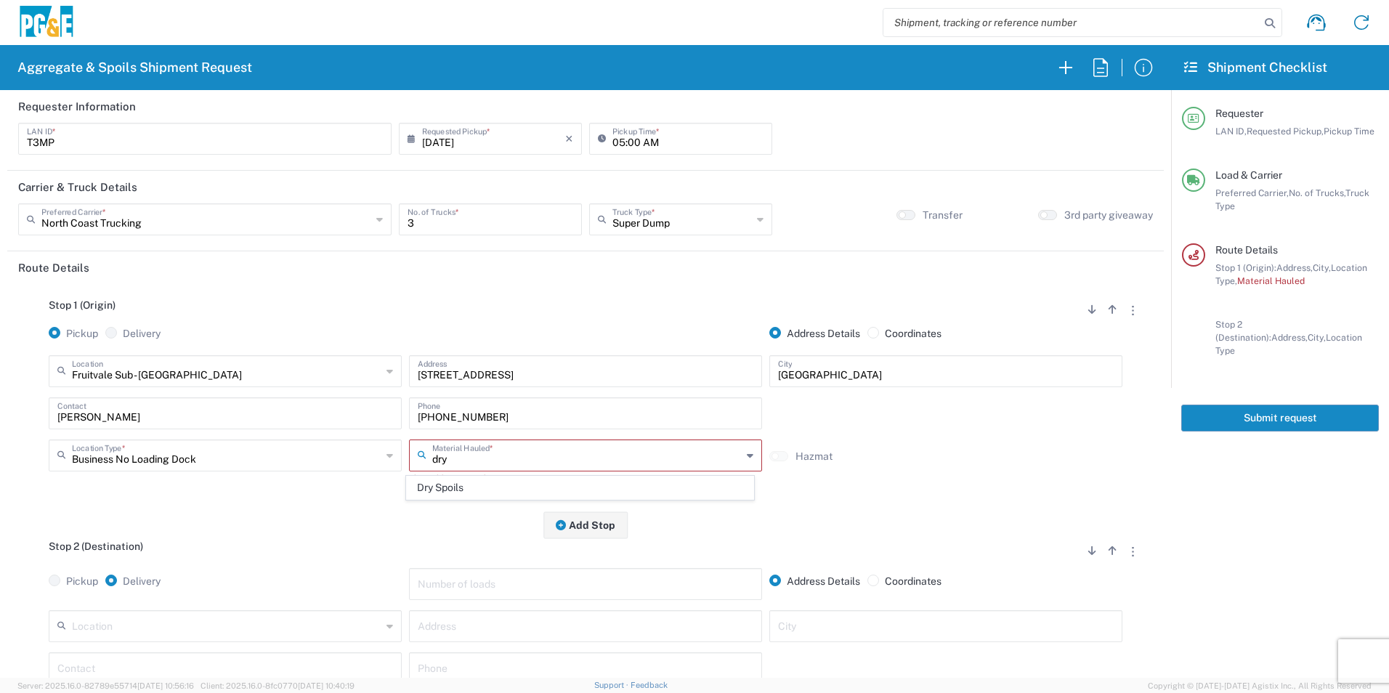
drag, startPoint x: 483, startPoint y: 487, endPoint x: 508, endPoint y: 478, distance: 26.2
click at [482, 487] on span "Dry Spoils" at bounding box center [580, 487] width 346 height 23
type input "Dry Spoils"
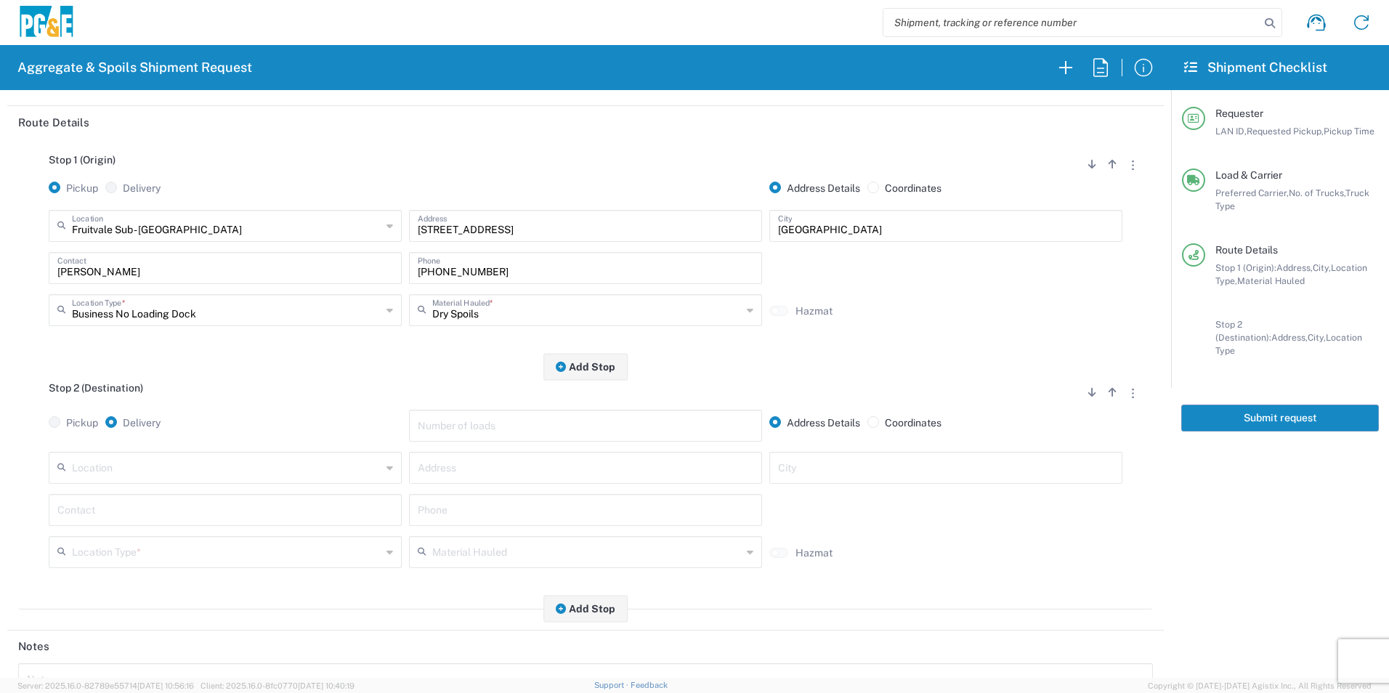
scroll to position [218, 0]
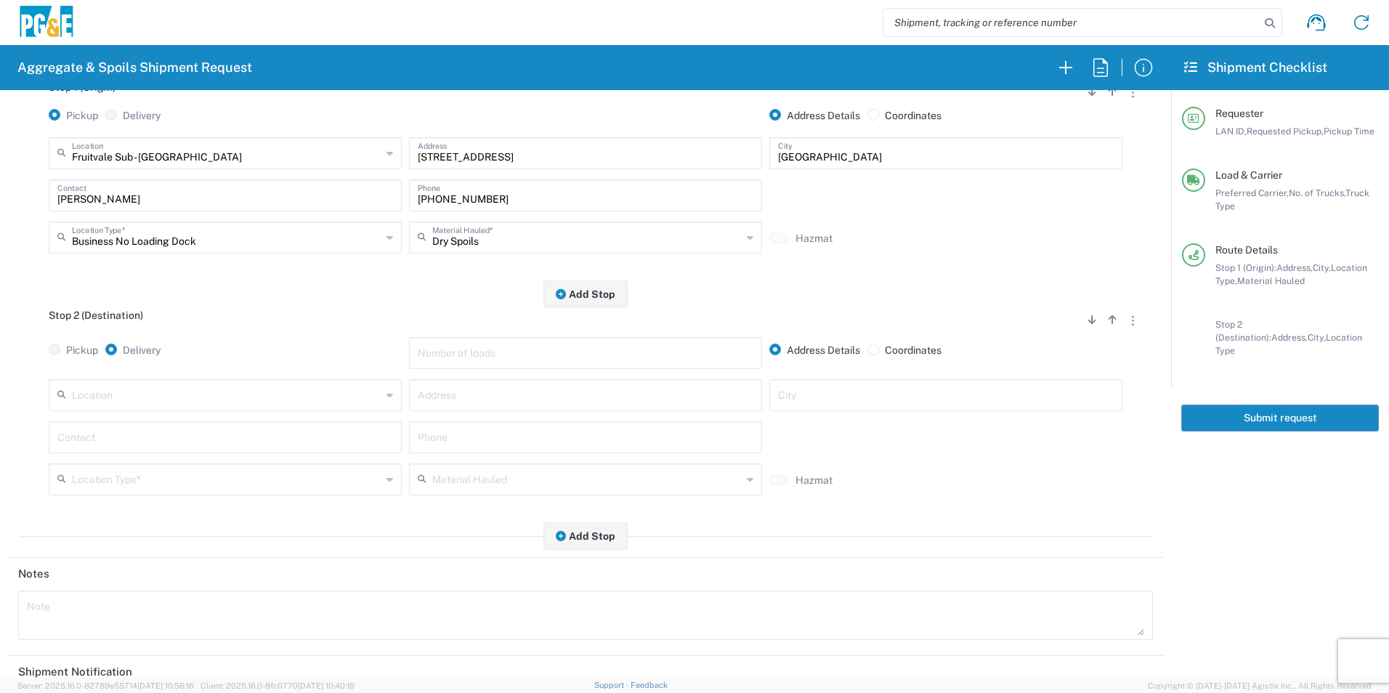
click at [235, 396] on input "text" at bounding box center [226, 393] width 309 height 25
click at [224, 425] on span "Avenal Regional Landfill" at bounding box center [224, 428] width 346 height 23
type input "Avenal Regional Landfill"
type input "[STREET_ADDRESS]"
type input "Avenal"
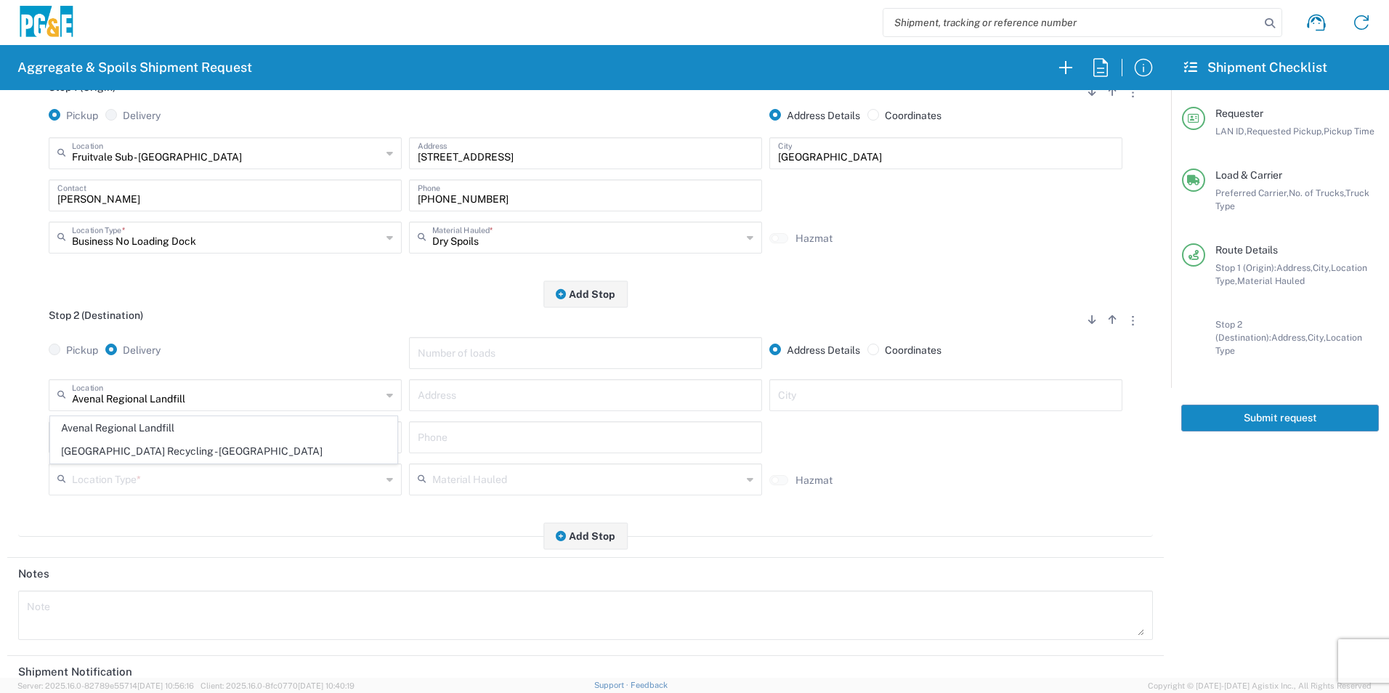
type input "Landfill"
click at [157, 446] on input "text" at bounding box center [225, 435] width 336 height 25
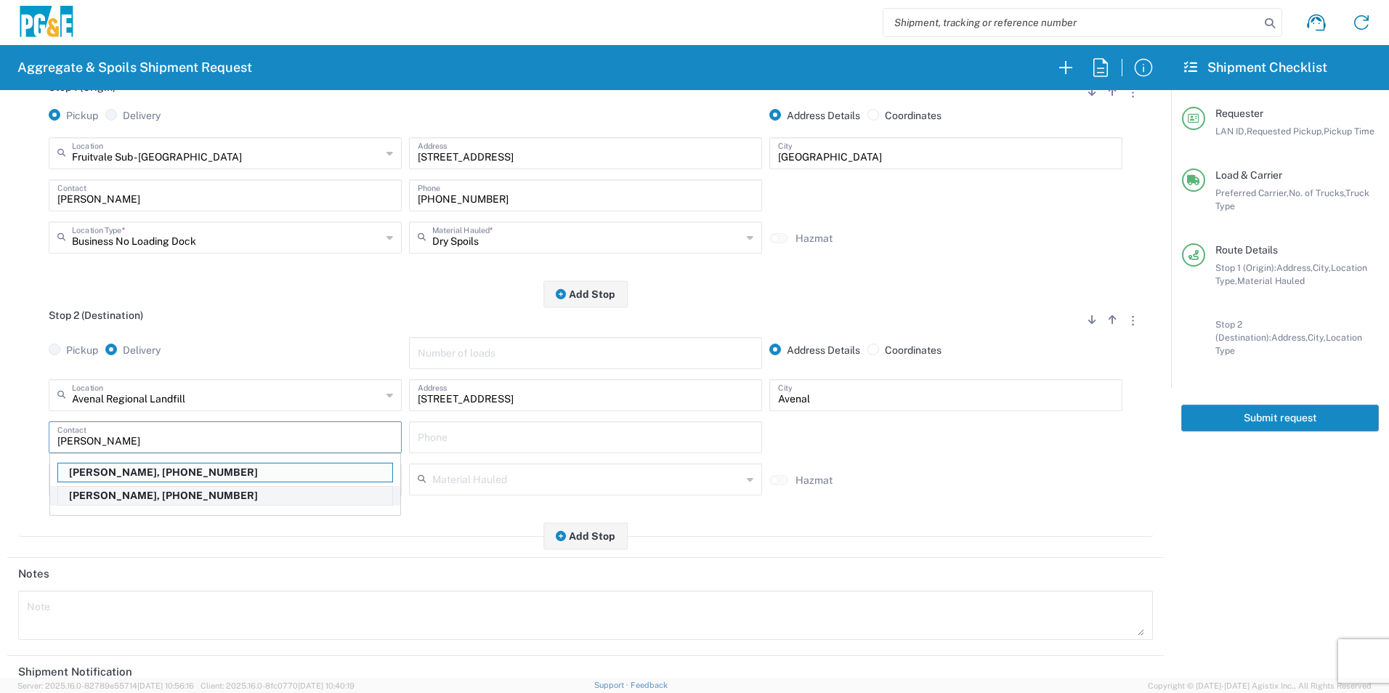
click at [144, 495] on p "[PERSON_NAME], [PHONE_NUMBER]" at bounding box center [225, 496] width 334 height 18
type input "[PERSON_NAME]"
type input "[PHONE_NUMBER]"
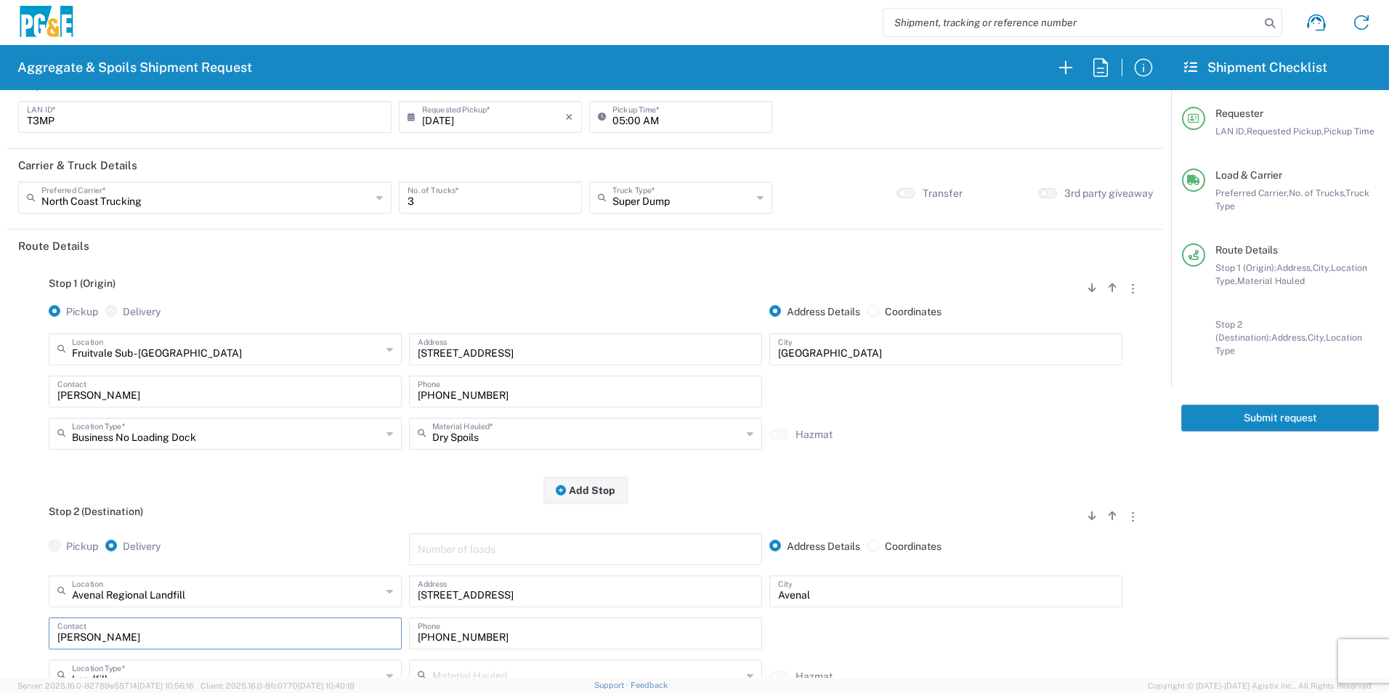
scroll to position [0, 0]
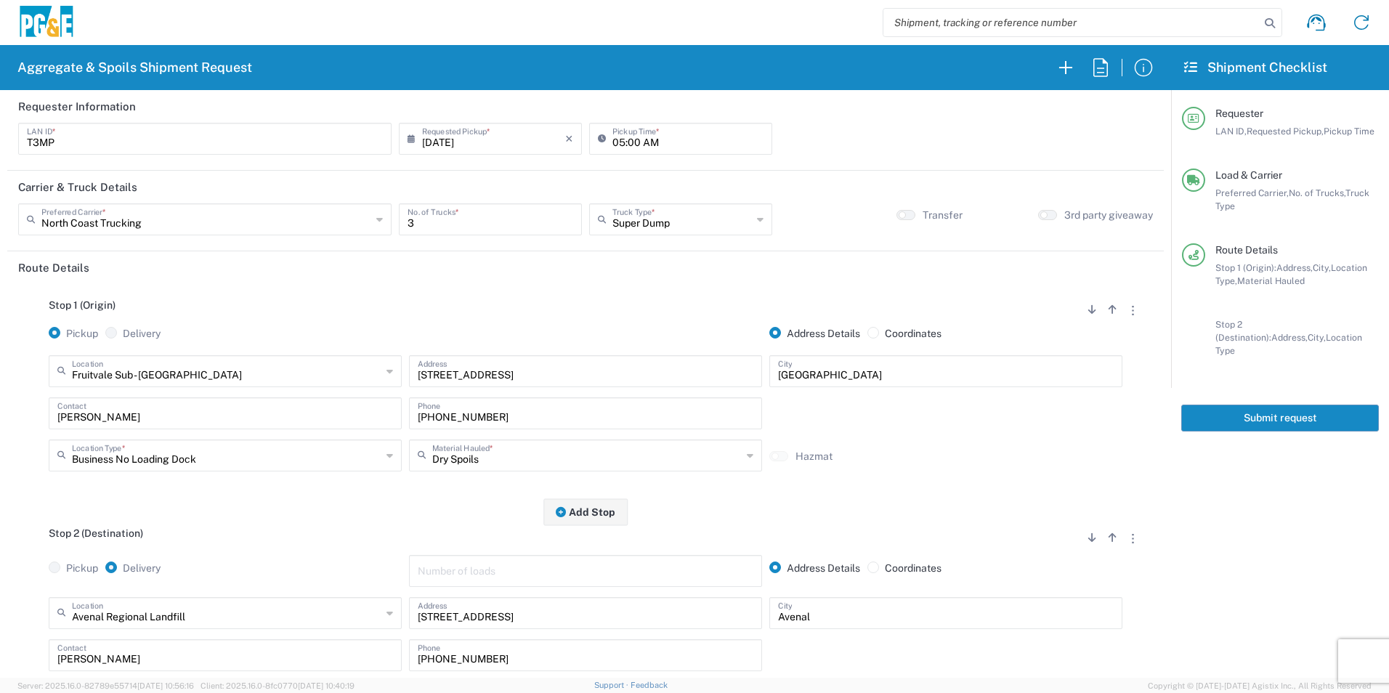
drag, startPoint x: 142, startPoint y: 307, endPoint x: 581, endPoint y: 338, distance: 439.8
click at [581, 338] on div at bounding box center [585, 341] width 360 height 28
click at [1267, 407] on button "Submit request" at bounding box center [1280, 418] width 198 height 27
